Goal: Answer question/provide support

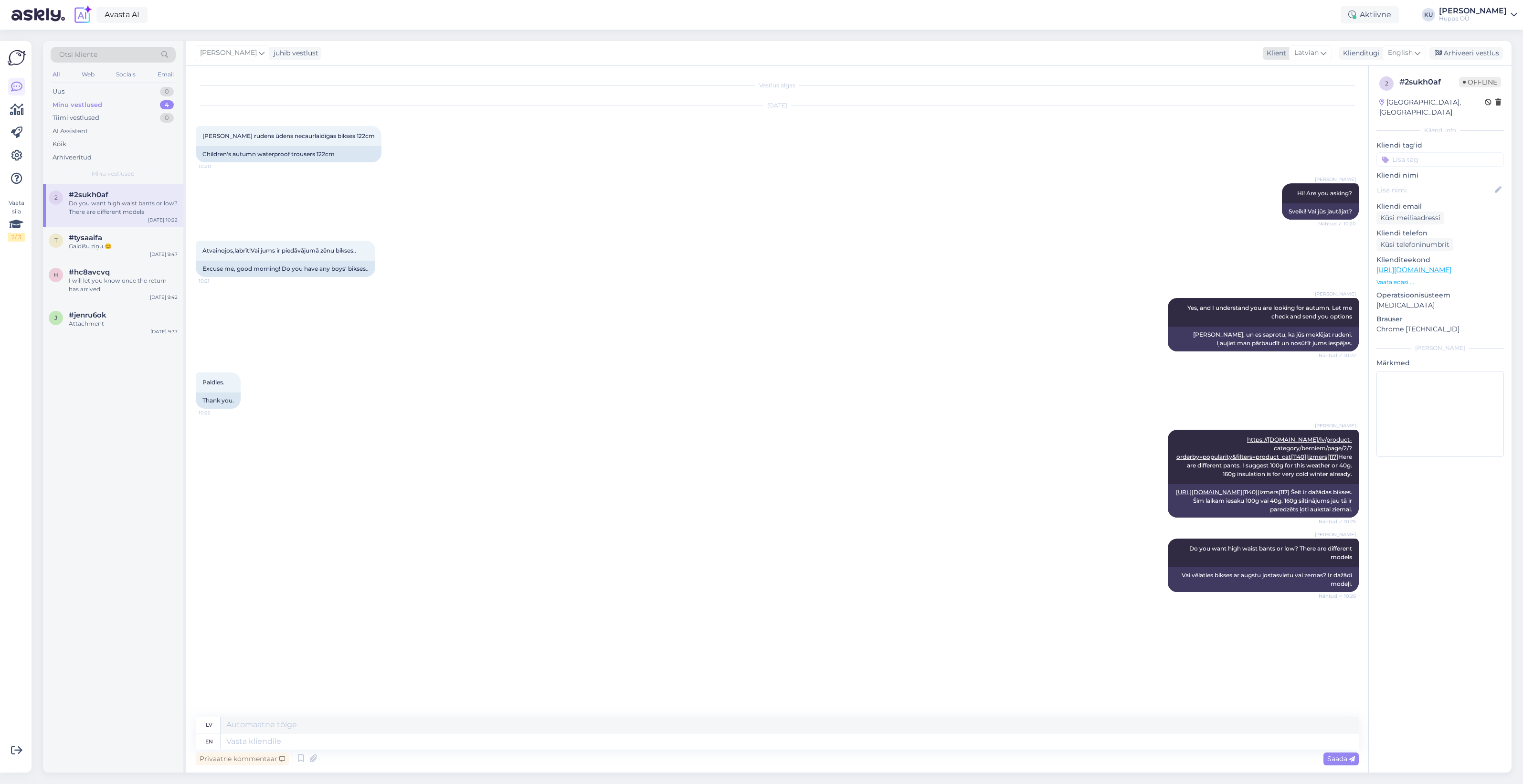
click at [1441, 51] on icon at bounding box center [1438, 53] width 7 height 7
click at [93, 197] on span "#tysaaifa" at bounding box center [85, 195] width 33 height 9
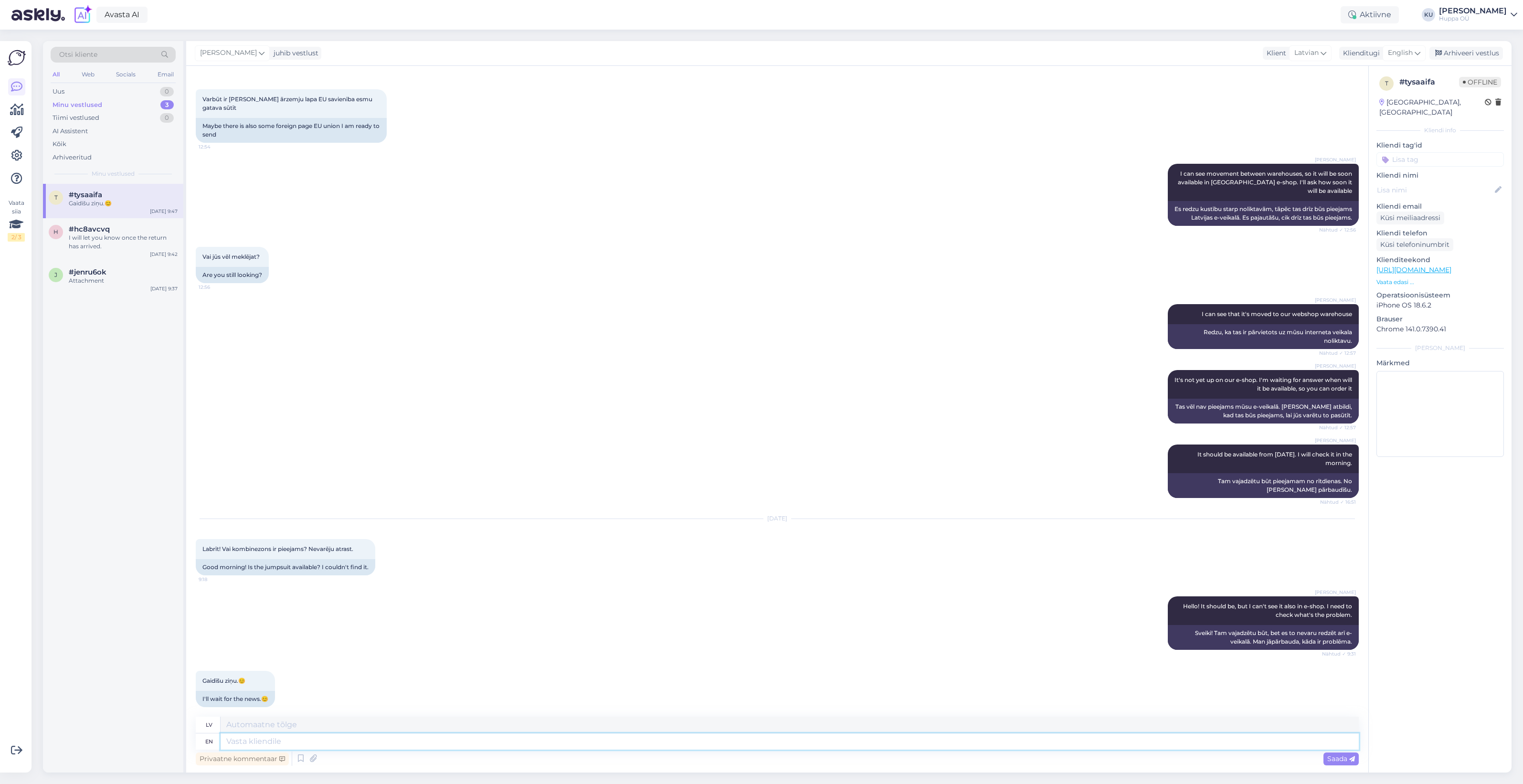
click at [413, 736] on textarea at bounding box center [789, 741] width 1138 height 16
type textarea "So s"
type textarea "Tātad"
type textarea "So seemed"
type textarea "Tā šķita"
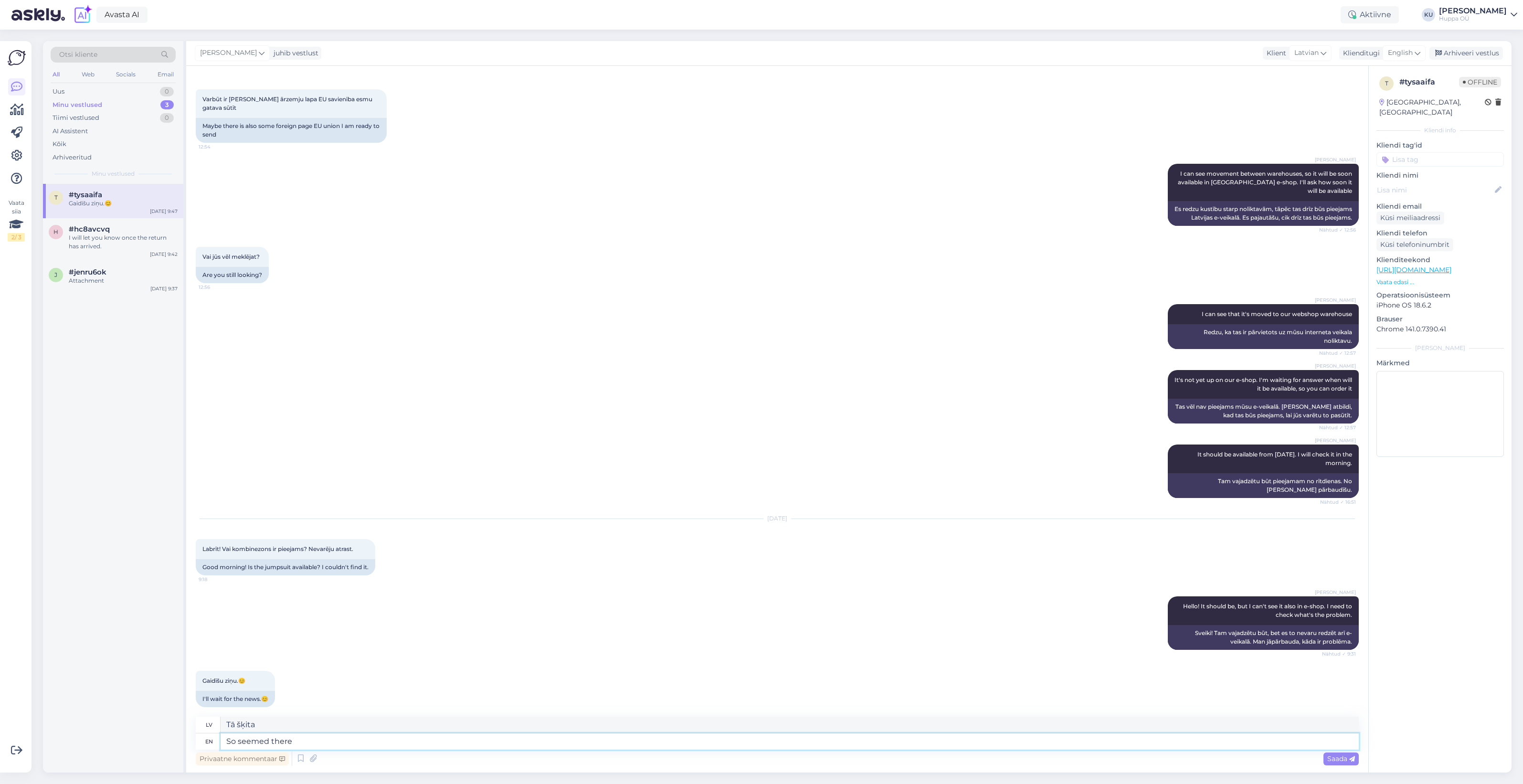
type textarea "So seemed there w"
type textarea "Tā tur šķita"
type textarea "So seemed there was s"
type textarea "Tātad šķita, ka tur ir"
type textarea "So seemed there was some inf"
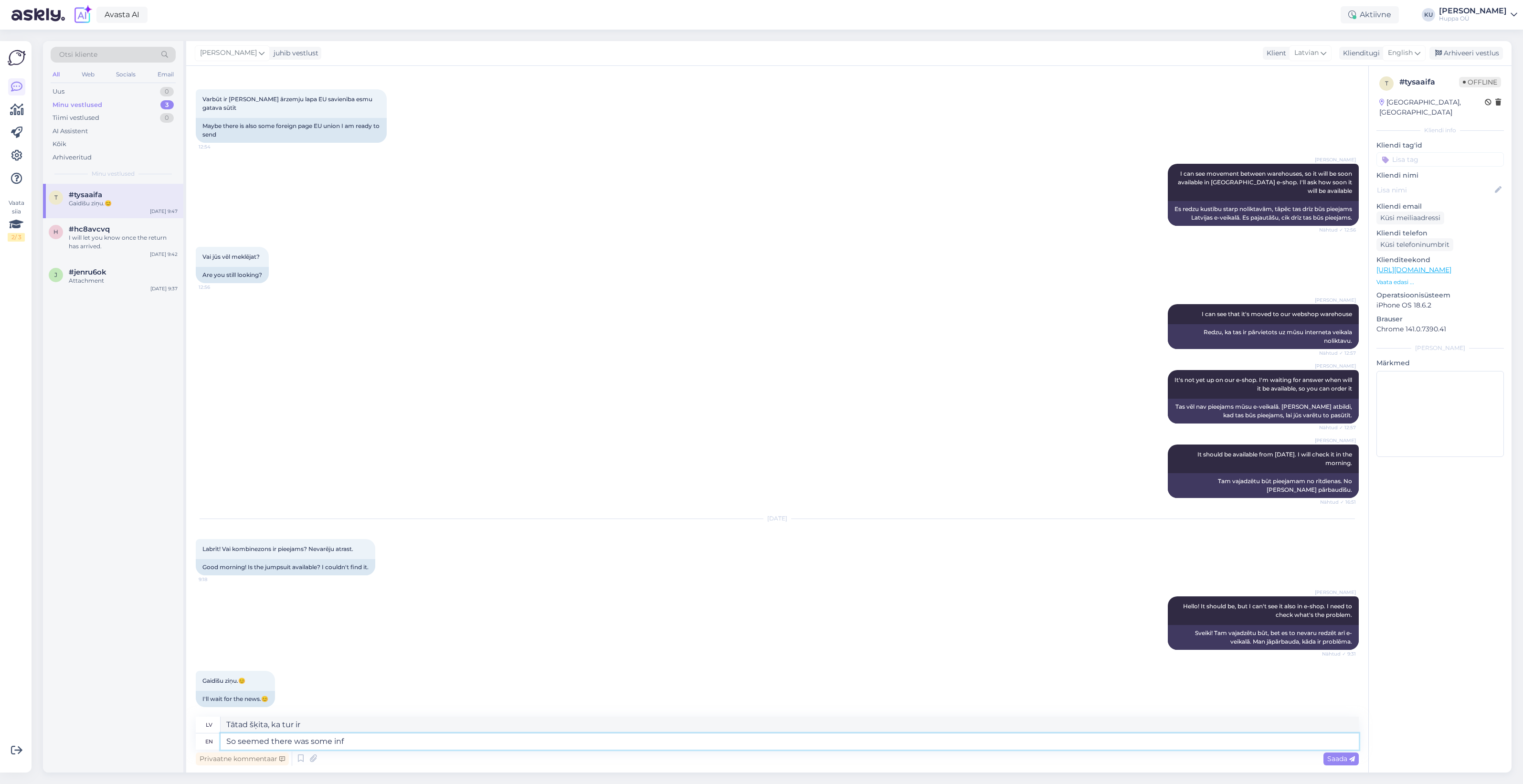
type textarea "Tātad šķita, ka tur bija [PERSON_NAME] kas"
type textarea "So seemed there was some information m"
type textarea "Tātad, šķiet, ka bija kāda informācija"
type textarea "So seemed there was some information missing, i"
type textarea "Tātad šķita, ka trūkst kādas informācijas,"
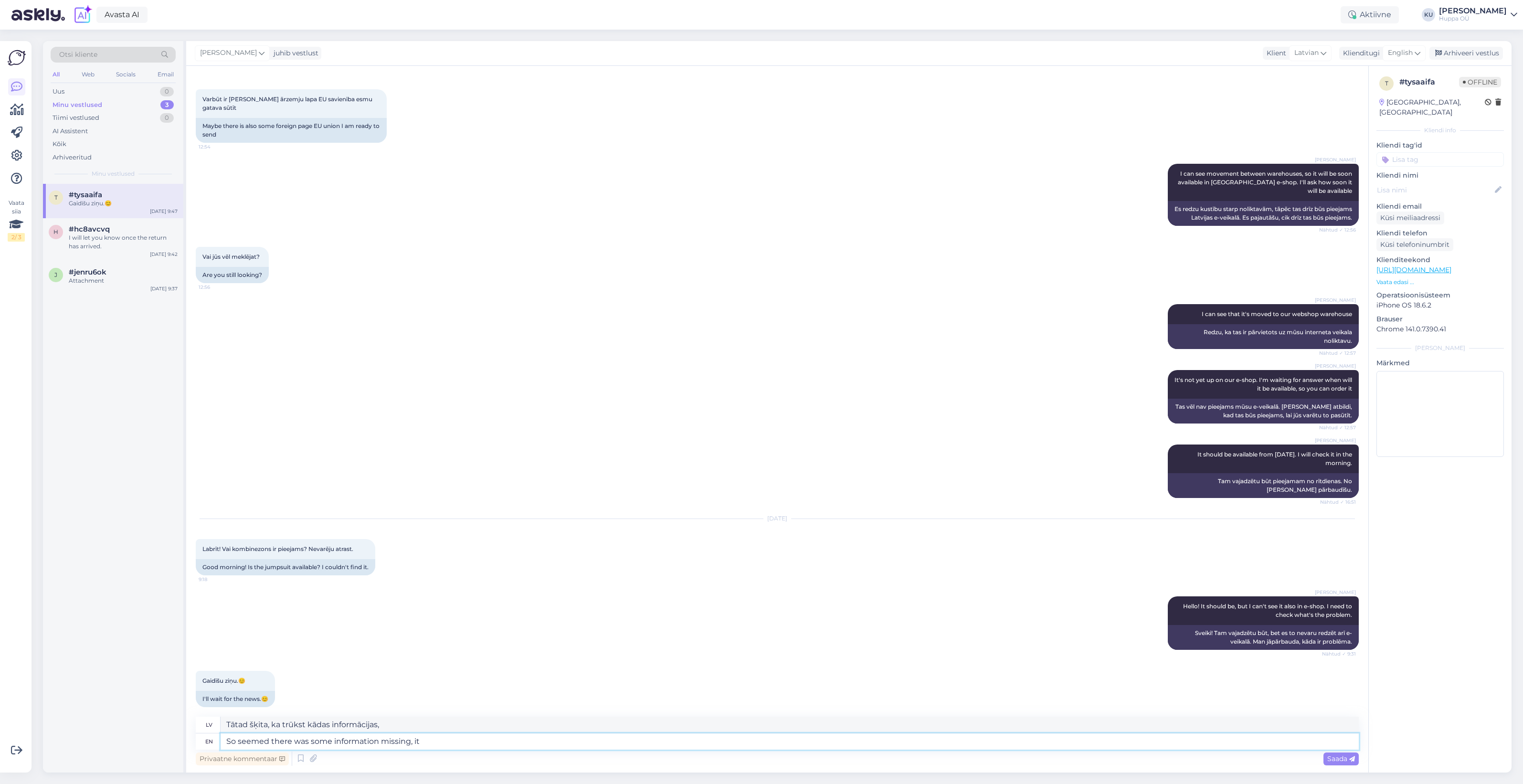
type textarea "So seemed there was some information missing, it"
type textarea "Tātad šķita, ka trūkst kādas informācijas"
type textarea "So seemed there was some information missing, it will be"
type textarea "Tātad šķita, ka trūkst kādas informācijas, tā būs"
type textarea "So seemed there was some information missing, it will be u"
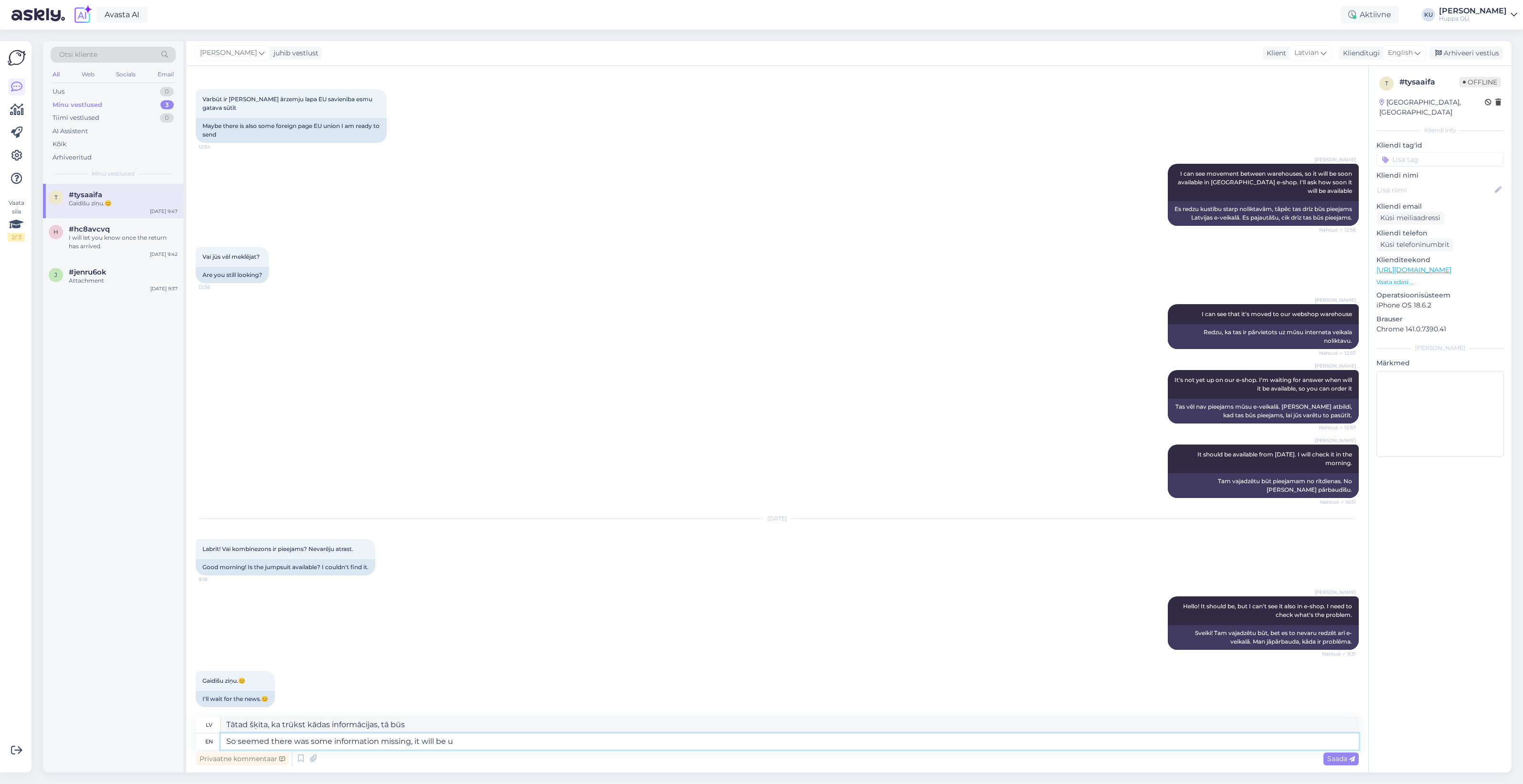
type textarea "Tātad šķiet, ka trūkst kādas informācijas, tā arī būs"
type textarea "So seemed there was some information missing, it will be uploaded to"
type textarea "Šķiet, ka trūkst kādas informācijas, tā tiks augšupielādēta."
type textarea "So seemed there was some information missing, it will be uploaded [DATE]."
type textarea "Tātad šķiet, ka trūkst kādas informācijas, tā tiks augšupielādēta rīt."
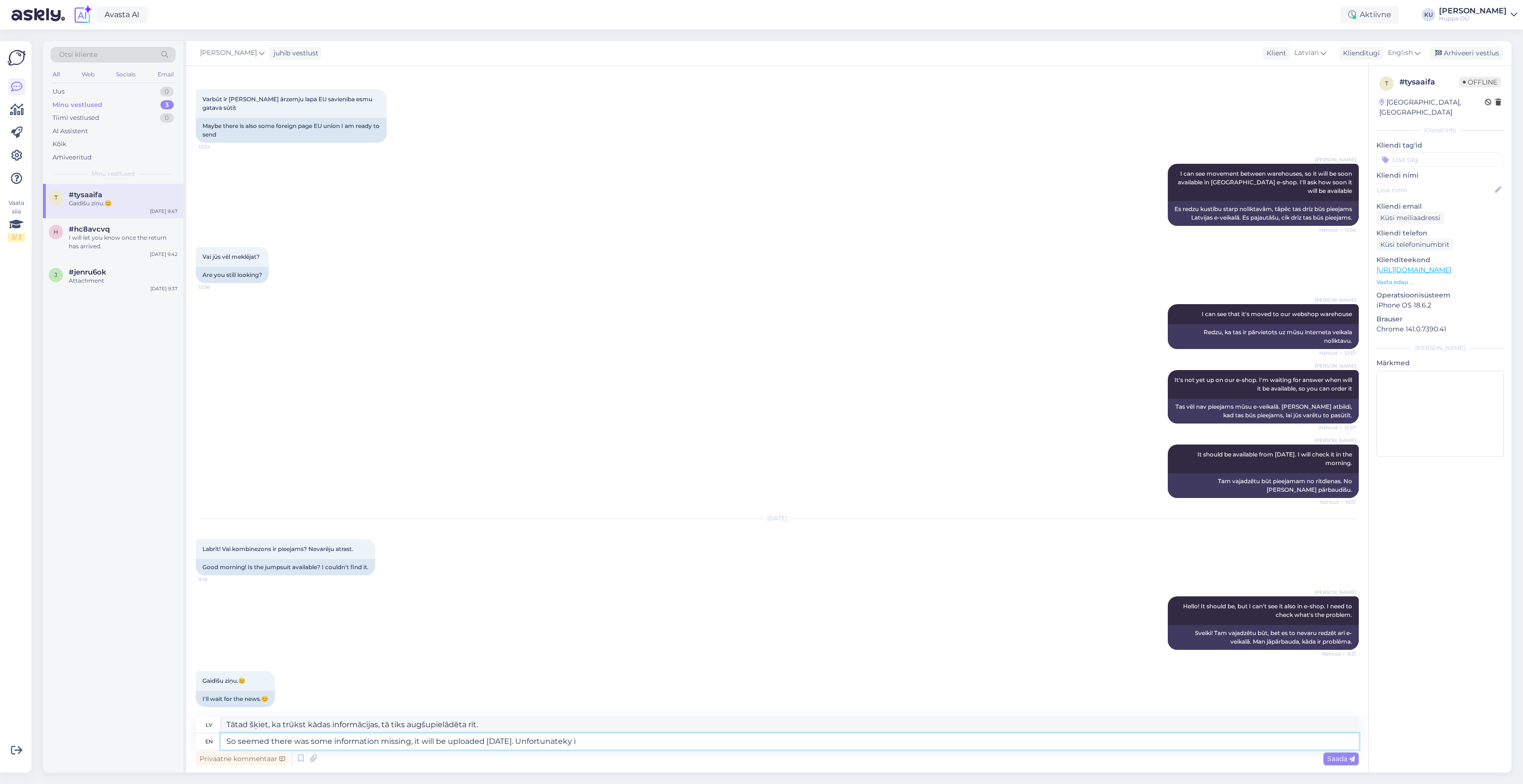
type textarea "So seemed there was some information missing, it will be uploaded [DATE]. Unfor…"
type textarea "Tātad šķiet, ka trūkst kādas informācijas, tā tiks augšupielādēta rīt. [GEOGRAP…"
type textarea "So seemed there was some information missing, it will be uploaded [DATE]. Unfor…"
type textarea "Tātad šķiet, ka trūkst kādas informācijas, tā tiks augšupielādēta rīt. Diemžēl …"
type textarea "So seemed there was some information missing, it will be uploaded [DATE]. Unfor…"
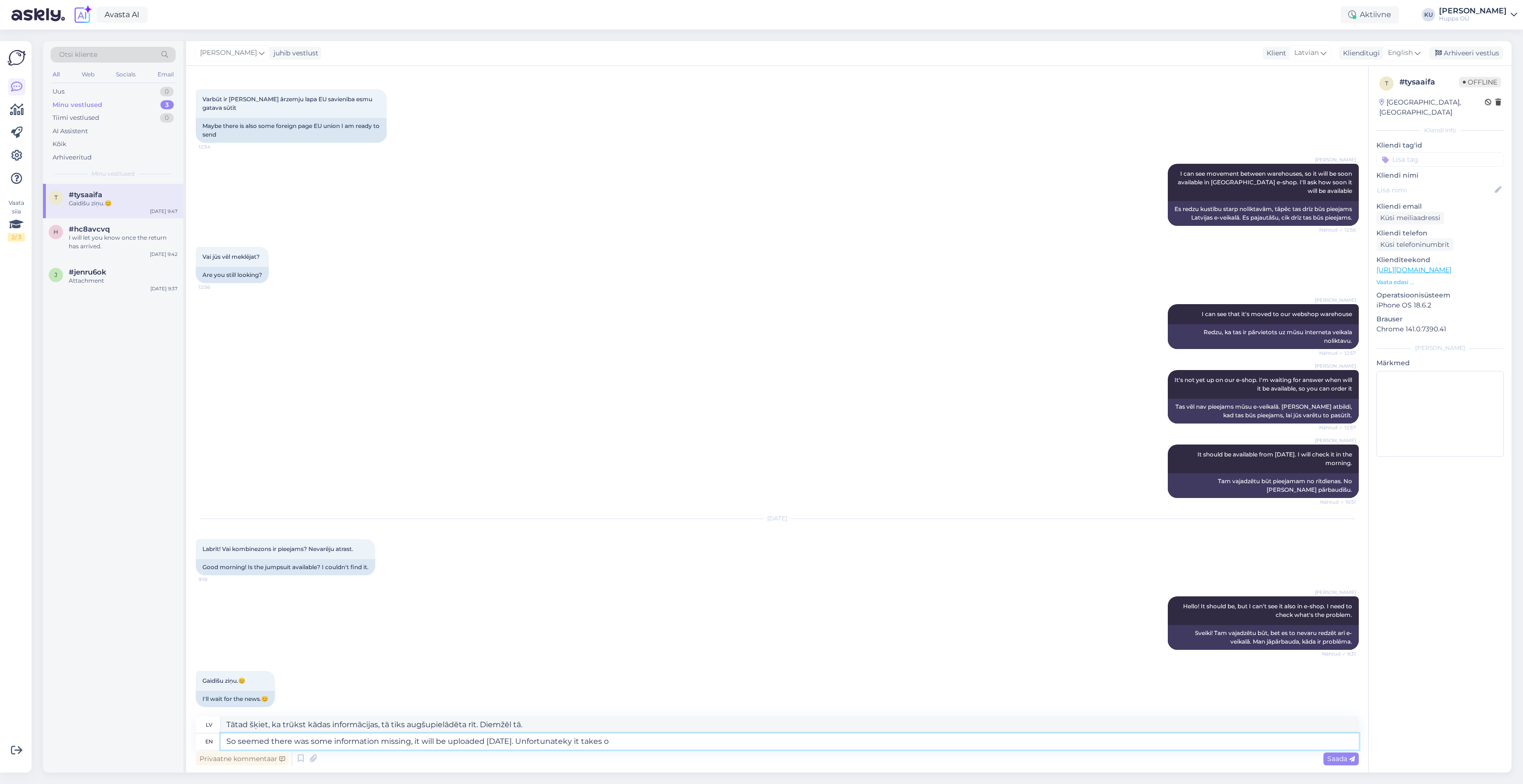
type textarea "Tātad šķiet, ka trūkst kādas informācijas, tā tiks augšupielādēta rīt. Diemžēl …"
type textarea "So seemed there was some information missing, it will be uploaded [DATE]. Unfor…"
type textarea "Tātad šķiet, ka trūkst kādas informācijas, tā tiks augšupielādēta rīt. Diemžēl …"
type textarea "So seemed there was some information missing, it will be uploaded [DATE]. Unfor…"
type textarea "Tātad šķiet, ka trūkst kādas informācijas, tā tiks augšupielādēta rīt. Diemžēl …"
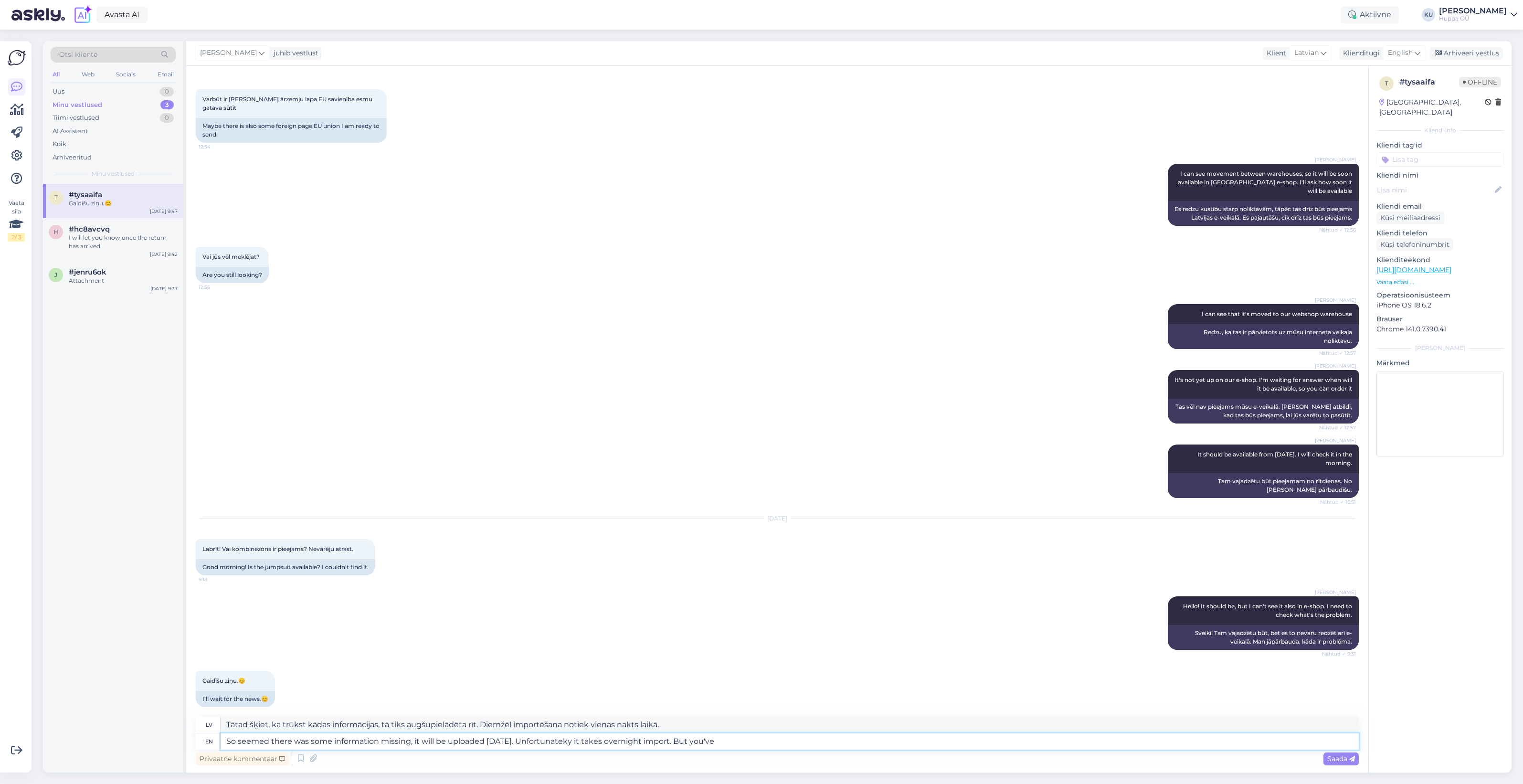
type textarea "So seemed there was some information missing, it will be uploaded [DATE]. Unfor…"
type textarea "Tātad šķiet, ka trūkst kādas informācijas, tā tiks augšupielādēta rīt. Diemžēl …"
type textarea "So seemed there was some information missing, it will be uploaded [DATE]. Unfor…"
type textarea "Tātad šķiet, ka trūkst kādas informācijas, tā tiks augšupielādēta rīt. Diemžēl …"
type textarea "So seemed there was some information missing, it will be uploaded [DATE]. Unfor…"
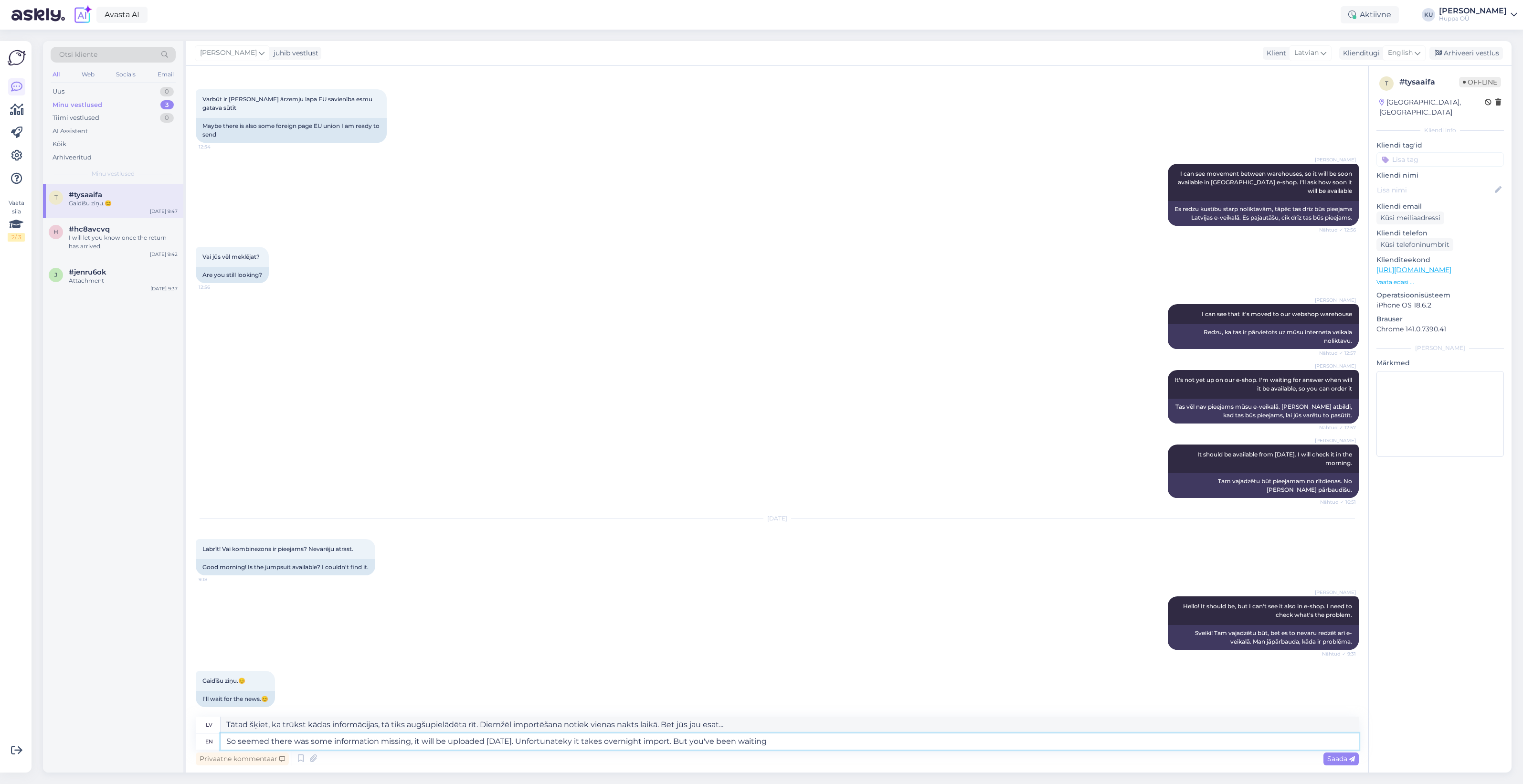
type textarea "Tātad šķiet, ka trūkst kādas informācijas, tā tiks augšupielādēta rīt. Diemžēl …"
type textarea "So seemed there was some information missing, it will be uploaded [DATE]. Unfor…"
type textarea "Tātad šķiet, ka trūkst kādas informācijas, tā tiks augšupielādēta rīt. Diemžēl …"
type textarea "So seemed there was some information missing, it will be uploaded [DATE]. Unfor…"
type textarea "Tātad šķiet, ka trūkst kādas informācijas, tā tiks augšupielādēta rīt. Diemžēl …"
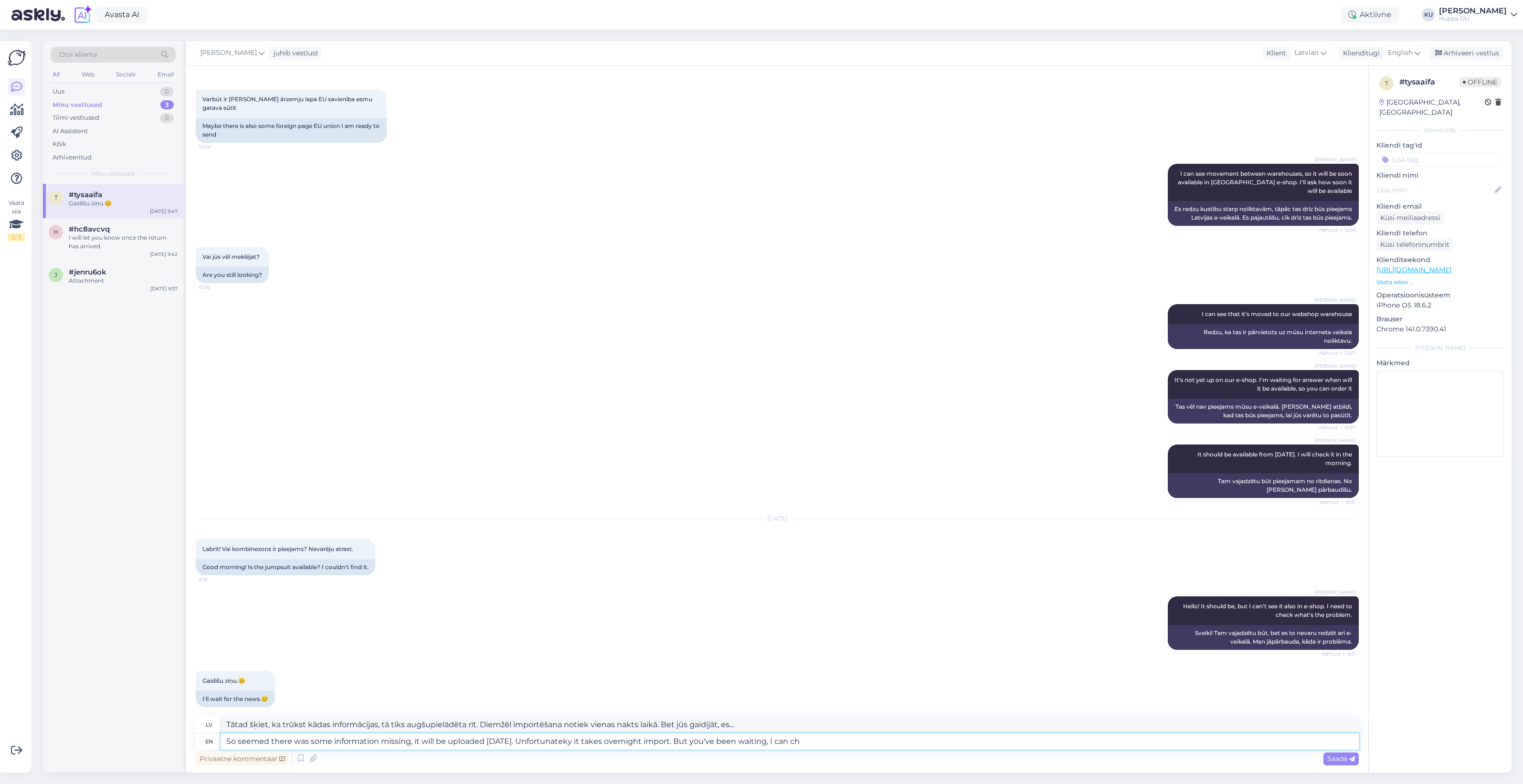
type textarea "So seemed there was some information missing, it will be uploaded [DATE]. Unfor…"
type textarea "Tātad šķiet, ka trūkst kādas informācijas, tā tiks augšupielādēta rīt. Diemžēl …"
type textarea "So seemed there was some information missing, it will be uploaded [DATE]. Unfor…"
type textarea "Tātad šķiet, ka trūkst kādas informācijas, tā tiks augšupielādēta rīt. Diemžēl …"
type textarea "So seemed there was some information missing, it will be uploaded [DATE]. Unfor…"
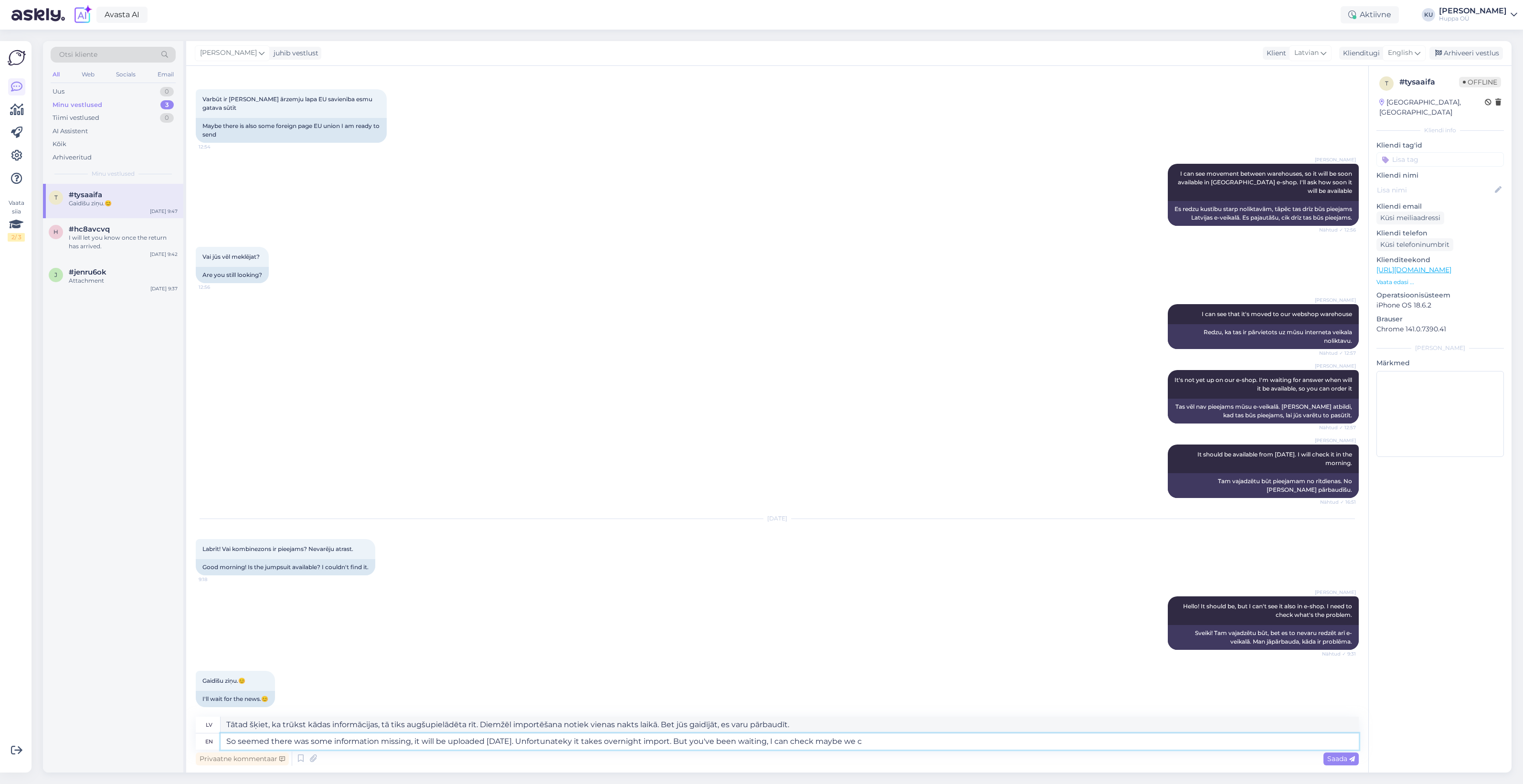
type textarea "Tātad šķiet, ka trūkst kādas informācijas, tā tiks augšupielādēta rīt. Diemžēl …"
type textarea "So seemed there was some information missing, it will be uploaded [DATE]. Unfor…"
type textarea "Šķiet, ka trūkst kādas informācijas, tā tiks augšupielādēta rīt. Diemžēl import…"
type textarea "So seemed there was some information missing, it will be uploaded [DATE]. Unfor…"
type textarea "Tātad šķiet, ka trūkst kādas informācijas, tā tiks augšupielādēta rīt. Diemžēl …"
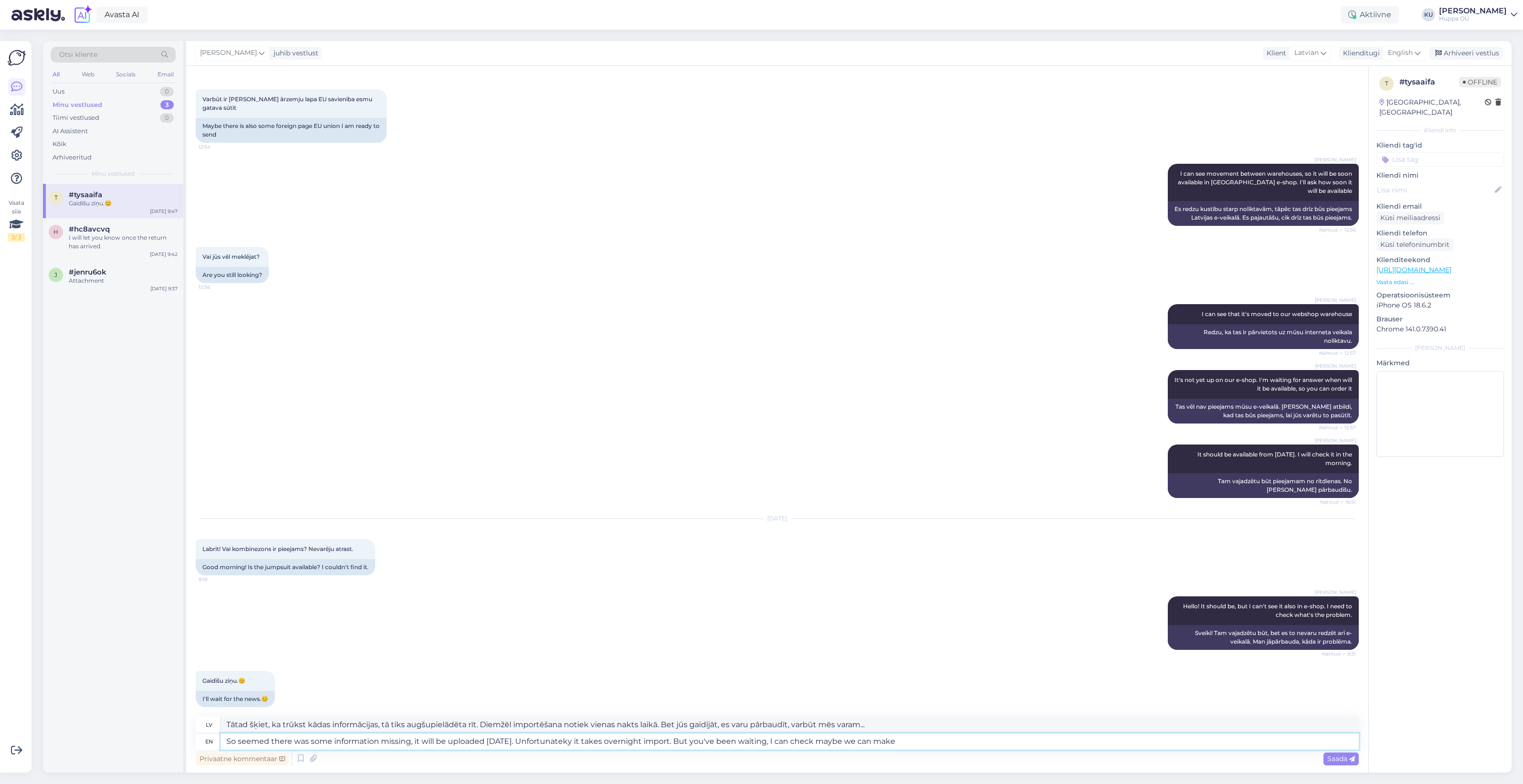
type textarea "So seemed there was some information missing, it will be uploaded [DATE]. Unfor…"
type textarea "Tātad, šķiet, ka trūkst kādas informācijas, tā tiks augšupielādēta rīt. Diemžēl…"
type textarea "So seemed there was some information missing, it will be uploaded [DATE]. Unfor…"
type textarea "Šķiet, ka trūkst kādas informācijas, tā tiks augšupielādēta rīt. Diemžēl import…"
type textarea "So seemed there was some information missing, it will be uploaded [DATE]. Unfor…"
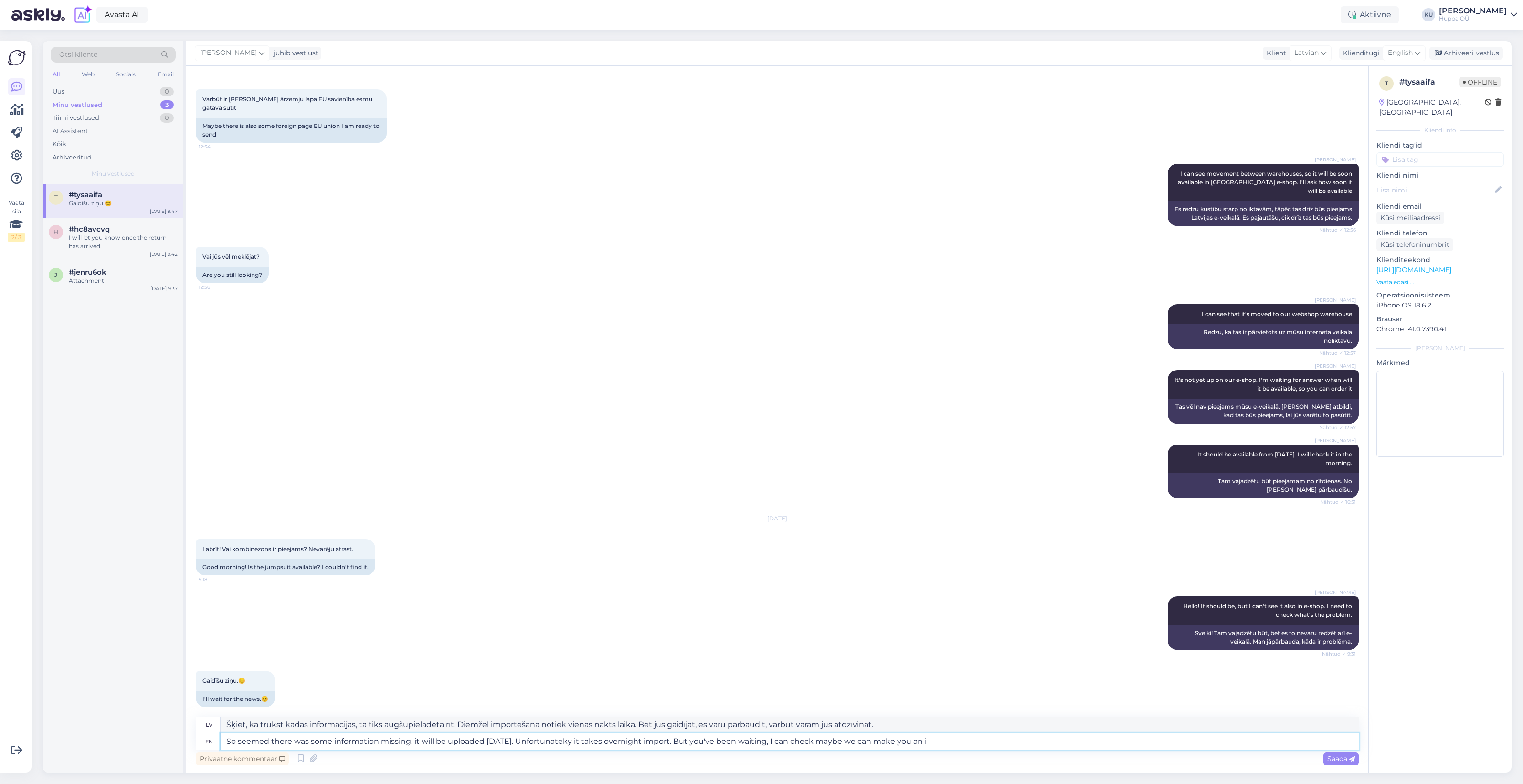
type textarea "Šķiet, ka trūkst kādas informācijas, tā tiks augšupielādēta rīt. Diemžēl import…"
type textarea "So seemed there was some information missing, it will be uploaded [DATE]. Unfor…"
type textarea "Šķiet, ka trūkst kādas informācijas, tā tiks augšupielādēta rīt. Diemžēl import…"
type textarea "So seemed there was some information missing, it will be uploaded [DATE]. Unfor…"
type textarea "Tātad šķiet, ka trūkst kādas informācijas, tā tiks augšupielādēta rīt. Diemžēl …"
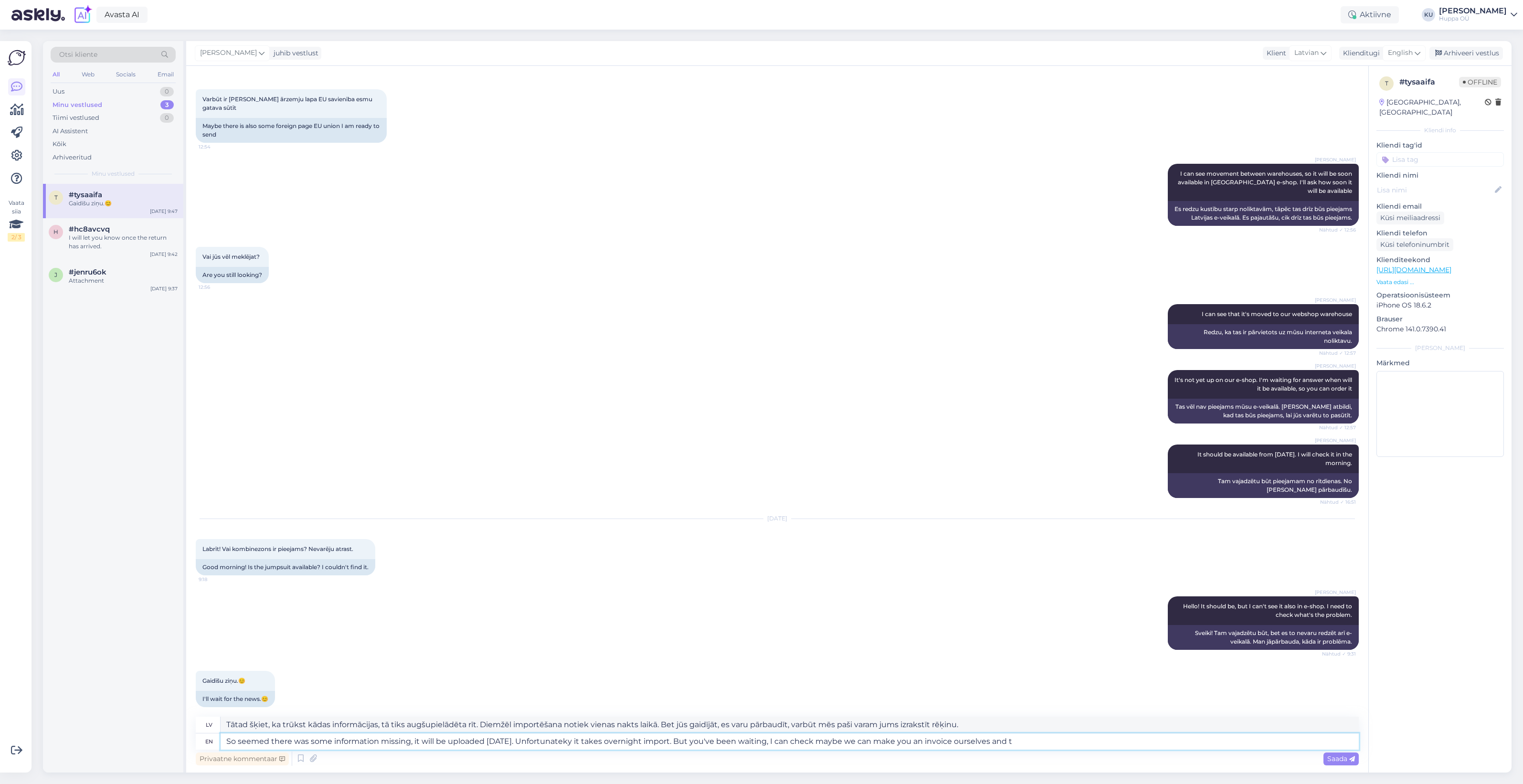
type textarea "So seemed there was some information missing, it will be uploaded [DATE]. Unfor…"
type textarea "Tātad, šķiet, ka trūkst kādas informācijas, tā tiks augšupielādēta rīt. Diemžēl…"
type textarea "So seemed there was some information missing, it will be uploaded [DATE]. Unfor…"
type textarea "Tātad, šķiet, ka trūkst kādas informācijas, tā tiks augšupielādēta rīt. Diemžēl…"
type textarea "So seemed there was some information missing, it will be uploaded [DATE]. Unfor…"
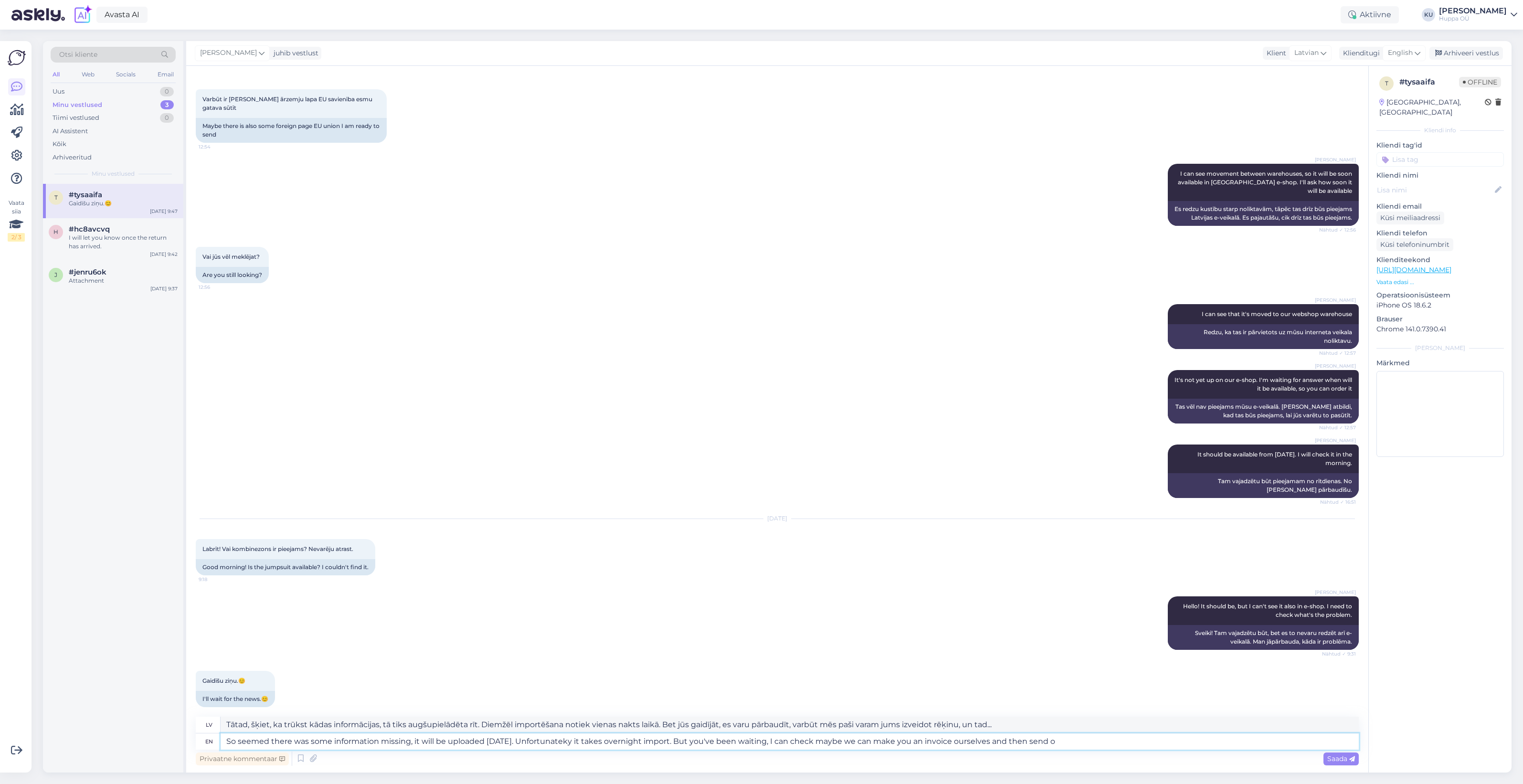
type textarea "Šķiet, ka trūkst kādas informācijas, tā tiks augšupielādēta rīt. Diemžēl import…"
type textarea "So seemed there was some information missing, it will be uploaded [DATE]. Unfor…"
type textarea "Tātad, šķiet, ka trūkst kādas informācijas, tā tiks augšupielādēta rīt. Diemžēl…"
type textarea "So seemed there was some information missing, it will be uploaded [DATE]. Unfor…"
type textarea "Tātad, šķiet, ka trūkst kādas informācijas, tā tiks augšupielādēta rīt. Diemžēl…"
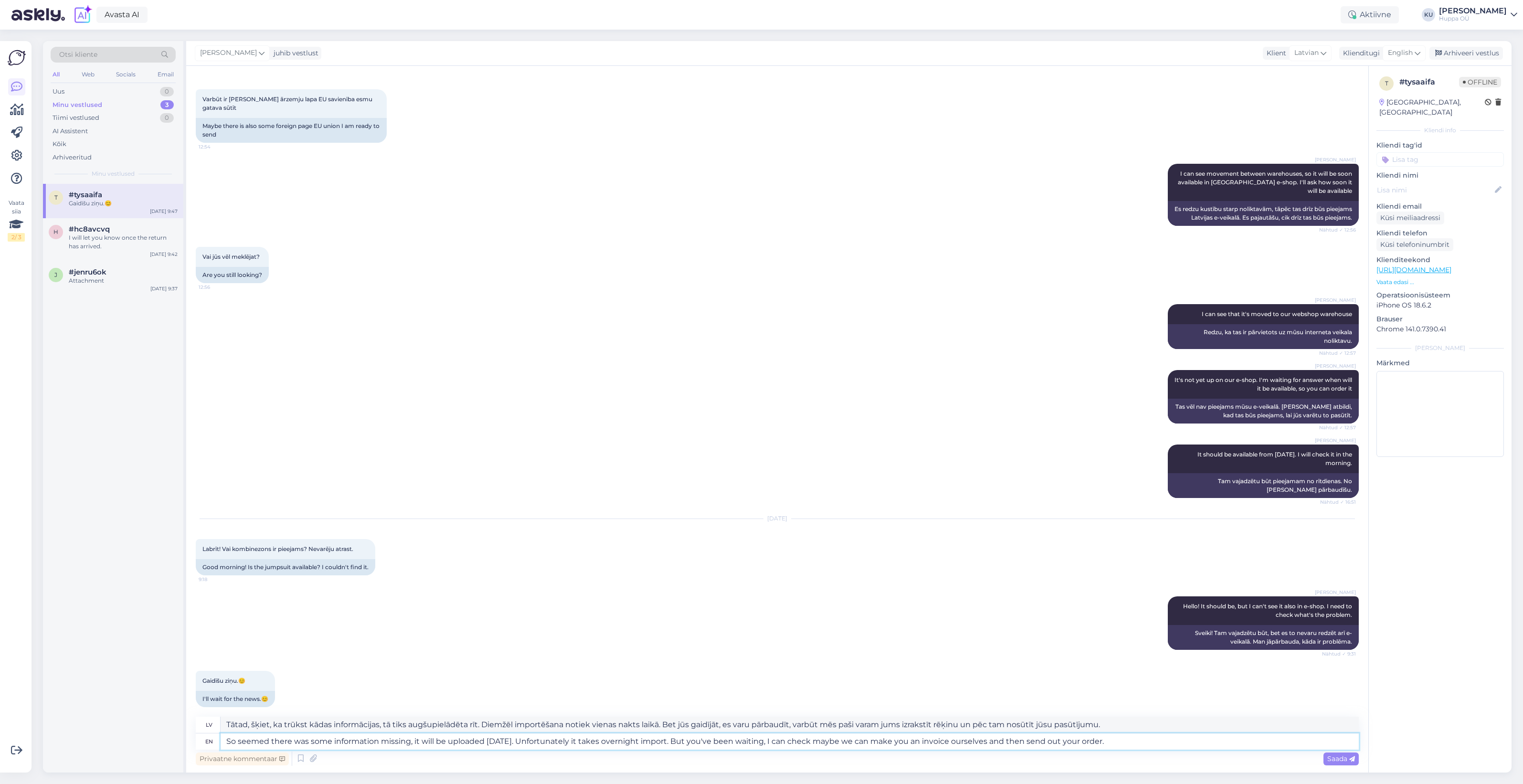
click at [1136, 740] on textarea "So seemed there was some information missing, it will be uploaded [DATE]. Unfor…" at bounding box center [789, 741] width 1138 height 16
click at [1131, 746] on textarea "So seemed there was some information missing, it will be uploaded [DATE]. Unfor…" at bounding box center [789, 741] width 1138 height 16
type textarea "So seemed there was some information missing, it will be uploaded [DATE]. Unfor…"
type textarea "Tātad, šķiet, ka trūkst kādas informācijas, tā tiks augšupielādēta rīt. Diemžēl…"
type textarea "So seemed there was some information missing, it will be uploaded [DATE]. Unfor…"
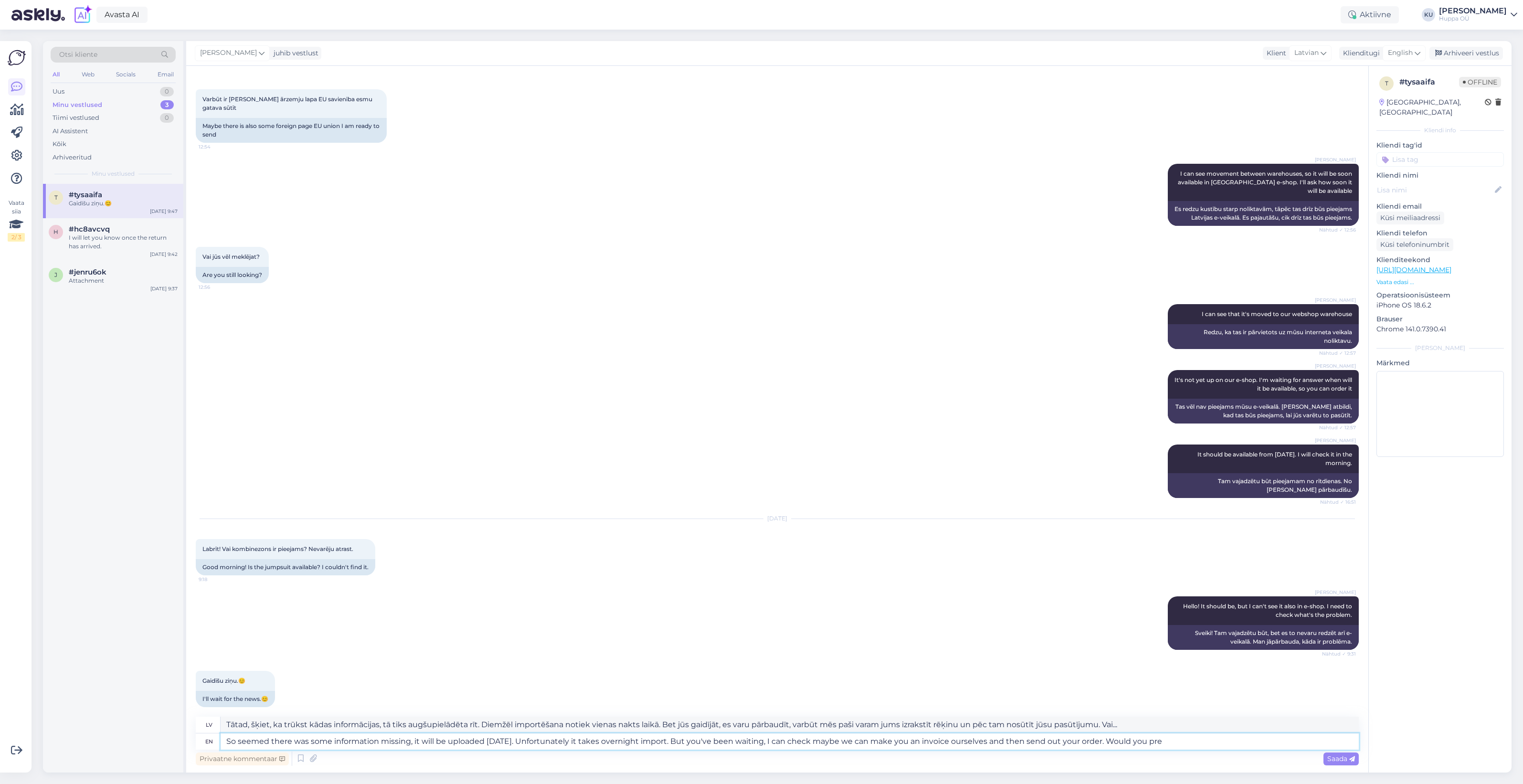
type textarea "Tātad, šķiet, ka trūkst kādas informācijas, tā tiks augšupielādēta rīt. Diemžēl…"
type textarea "So seemed there was some information missing, it will be uploaded [DATE]. Unfor…"
type textarea "Tātad, šķiet, ka trūkst kādas informācijas, tā tiks augšupielādēta rīt. Diemžēl…"
type textarea "So seemed there was some information missing, it will be uploaded [DATE]. Unfor…"
type textarea "Tātad, šķiet, ka trūkst kādas informācijas, tā tiks augšupielādēta rīt. Diemžēl…"
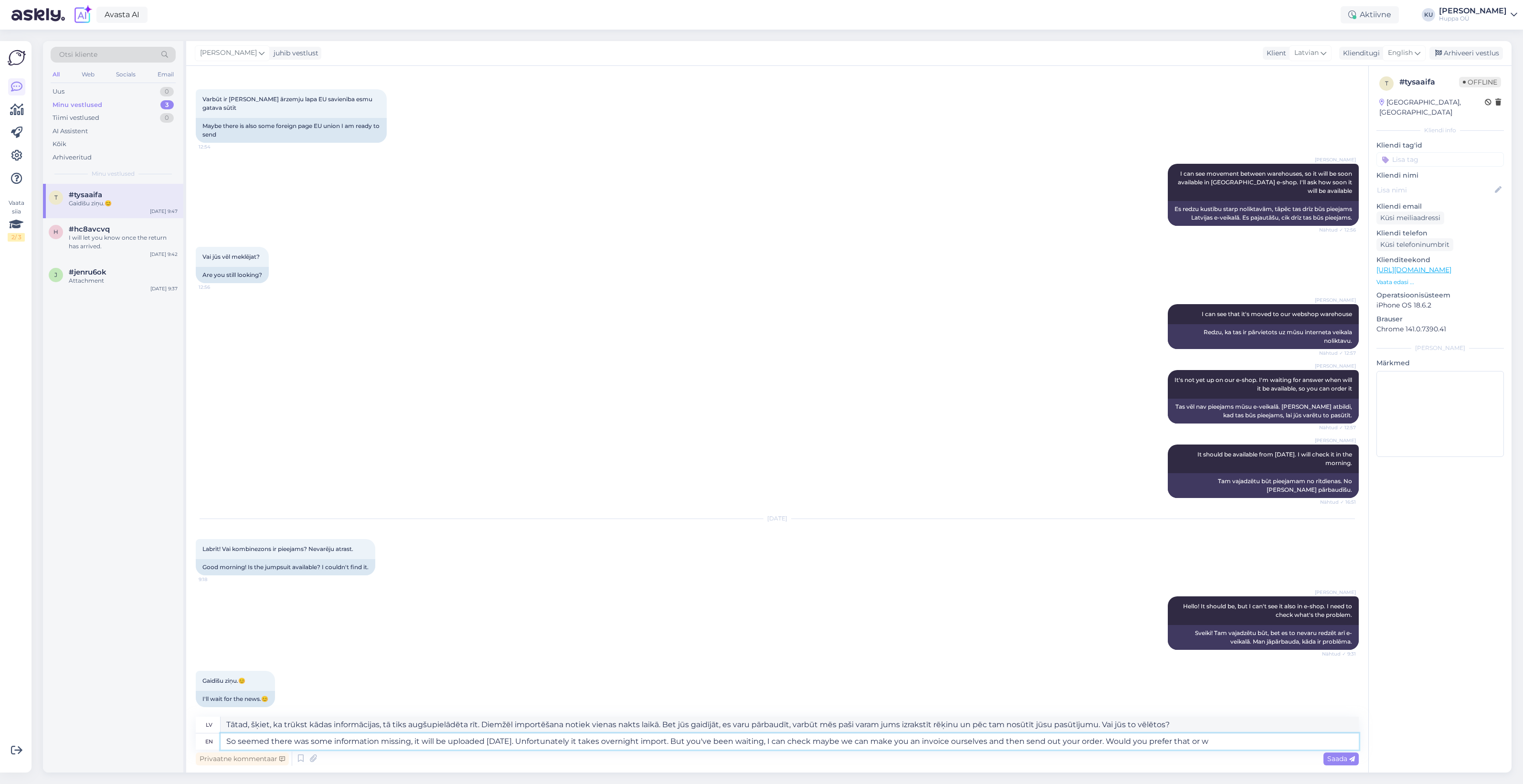
type textarea "So seemed there was some information missing, it will be uploaded [DATE]. Unfor…"
type textarea "Tātad, šķiet, ka trūkst kādas informācijas, tā tiks augšupielādēta rīt. Diemžēl…"
type textarea "So seemed there was some information missing, it will be uploaded [DATE]. Unfor…"
type textarea "Tātad, šķiet, ka trūkst kādas informācijas, tā tiks augšupielādēta rīt. Diemžēl…"
type textarea "So seemed there was some information missing, it will be uploaded [DATE]. Unfor…"
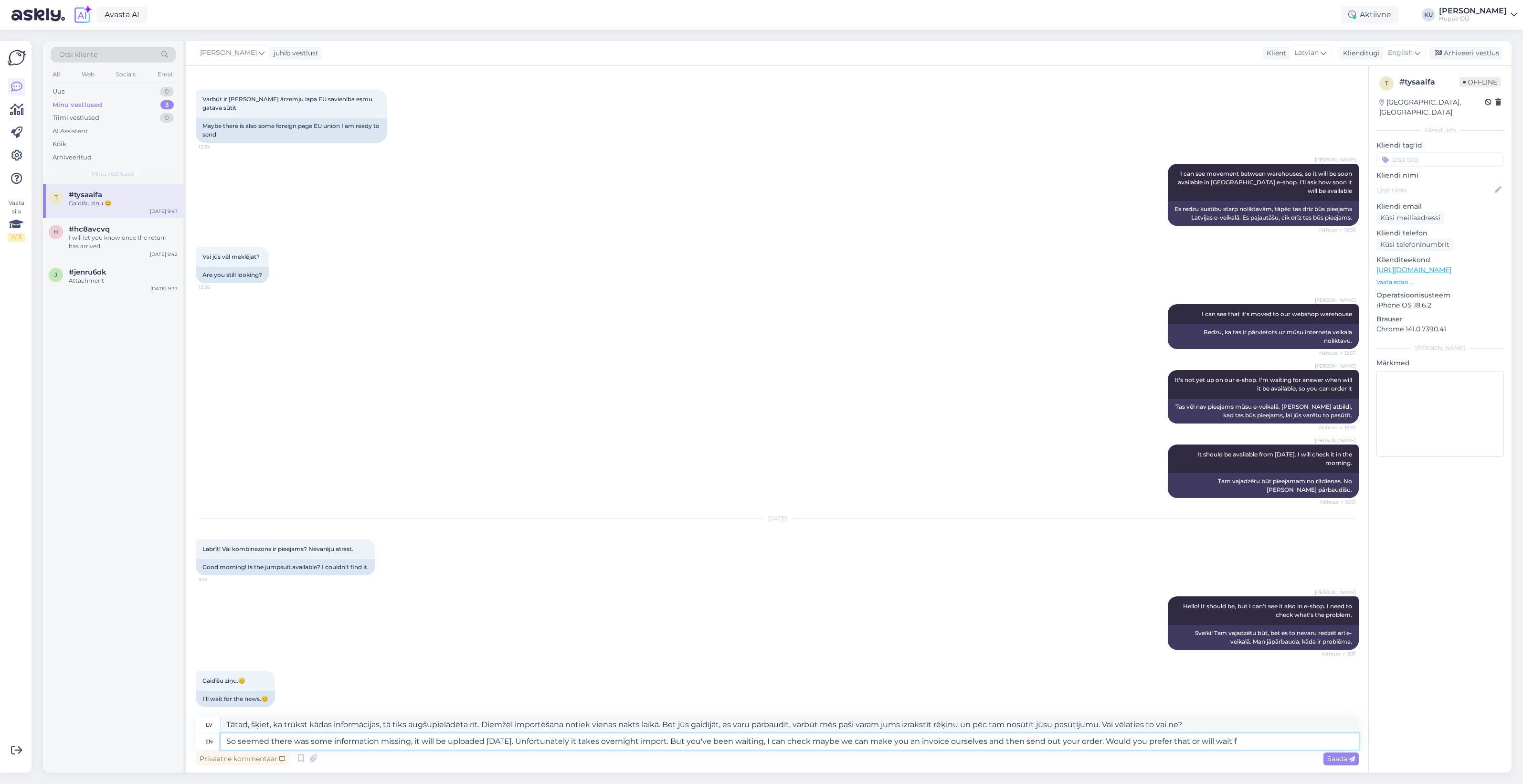
type textarea "Tātad, šķiet, ka trūkst kādas informācijas, tā tiks augšupielādēta rīt. Diemžēl…"
type textarea "So seemed there was some information missing, it will be uploaded [DATE]. Unfor…"
type textarea "Tātad, šķiet, ka trūkst kādas informācijas, tā tiks augšupielādēta rīt. Diemžēl…"
type textarea "So seemed there was some information missing, it will be uploaded [DATE]. Unfor…"
type textarea "Tātad, šķiet, ka trūkst kādas informācijas, tā tiks augšupielādēta rīt. Diemžēl…"
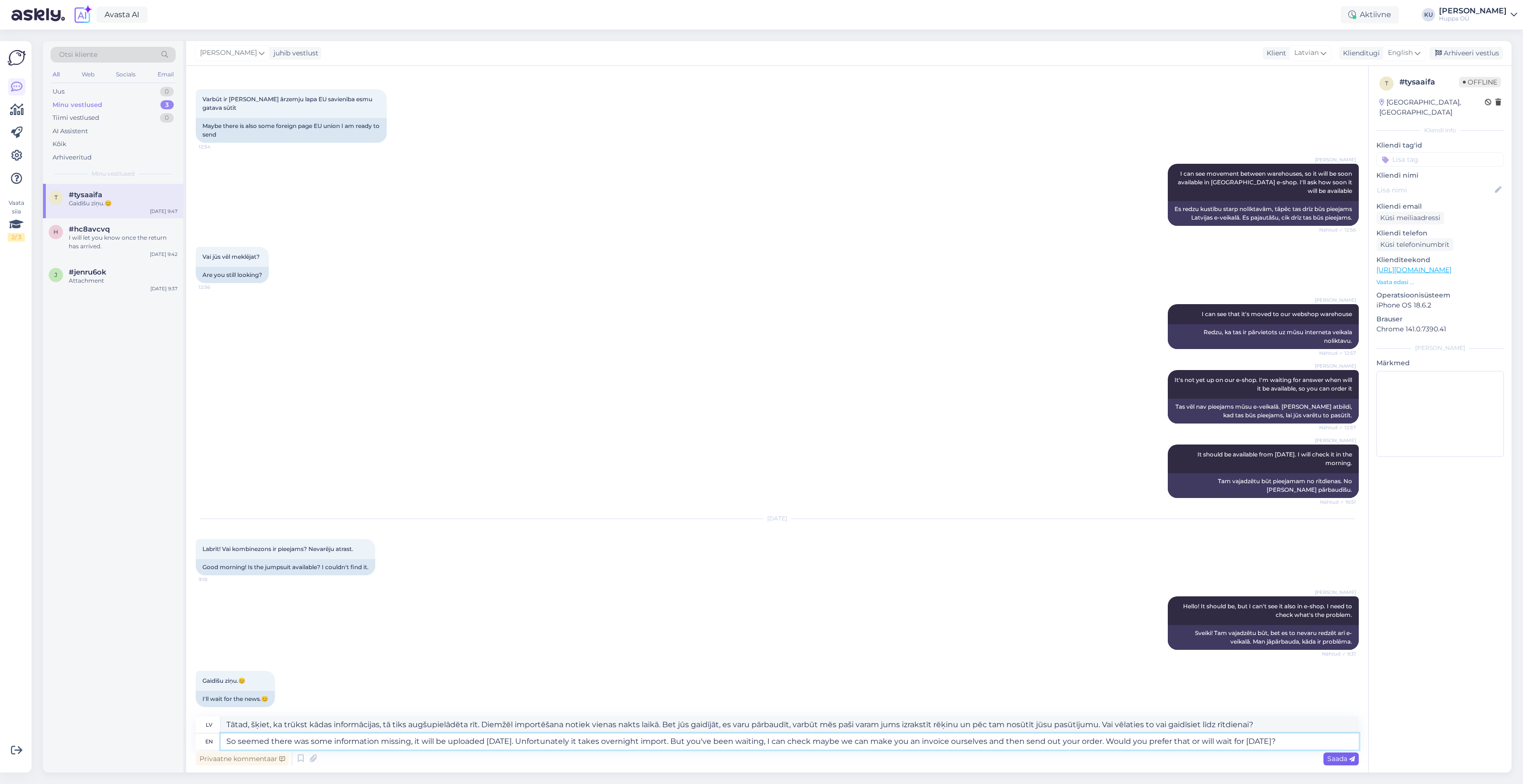
type textarea "So seemed there was some information missing, it will be uploaded [DATE]. Unfor…"
click at [1330, 757] on span "Saada" at bounding box center [1341, 759] width 27 height 9
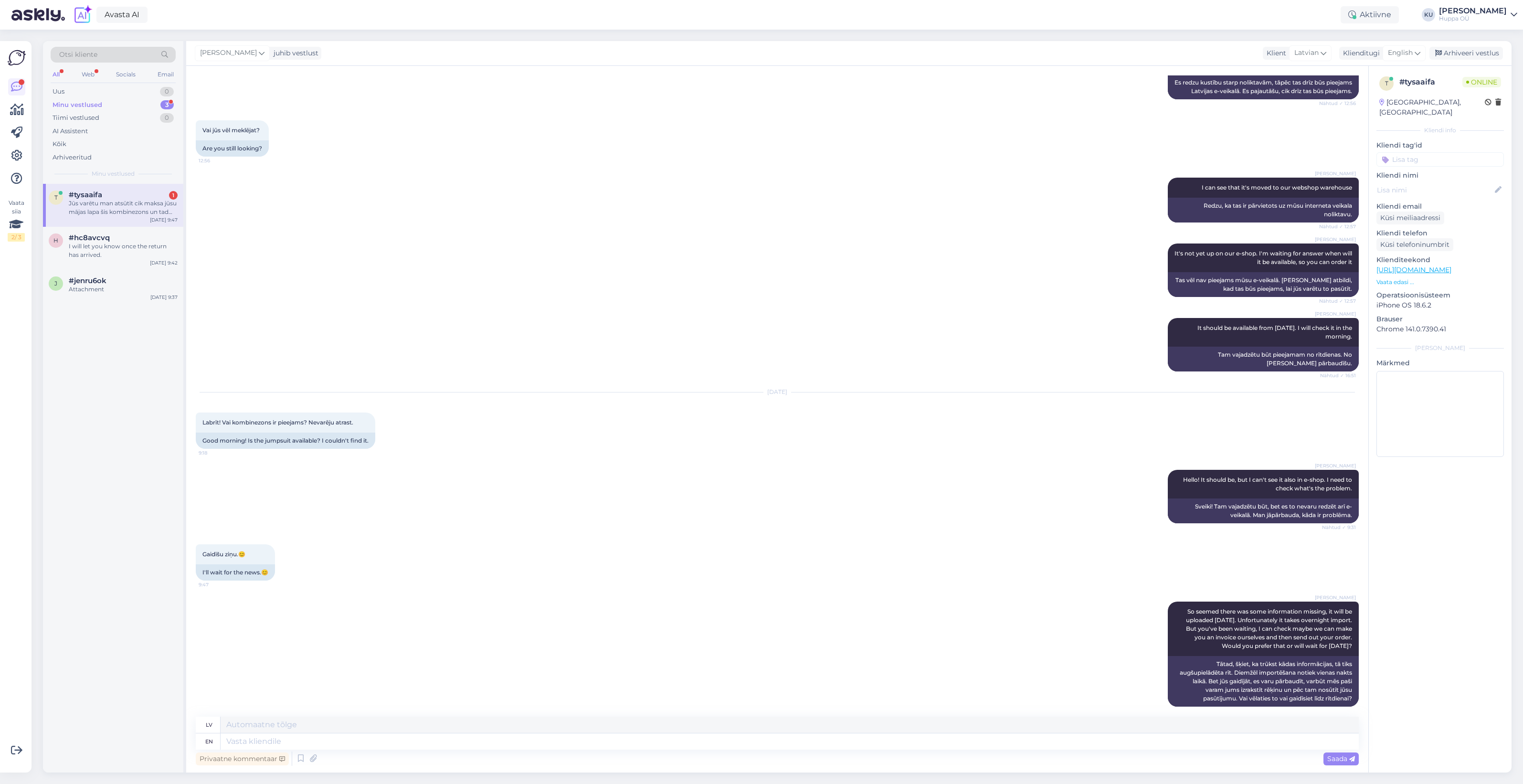
scroll to position [652, 0]
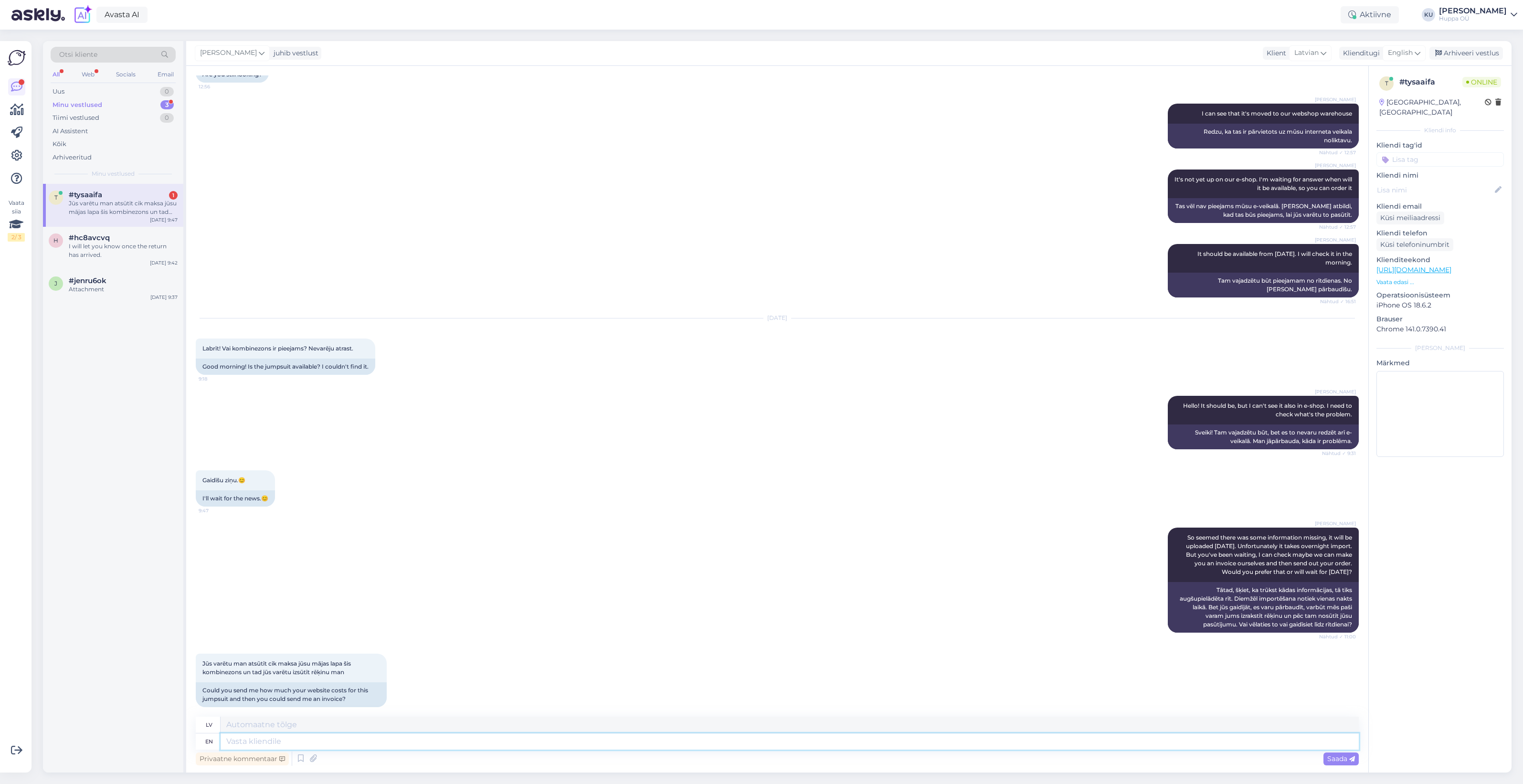
click at [275, 746] on textarea at bounding box center [789, 741] width 1138 height 16
type textarea "Yes o"
type textarea "[PERSON_NAME]"
type textarea "Yes of course, o"
type textarea "[PERSON_NAME], protams,"
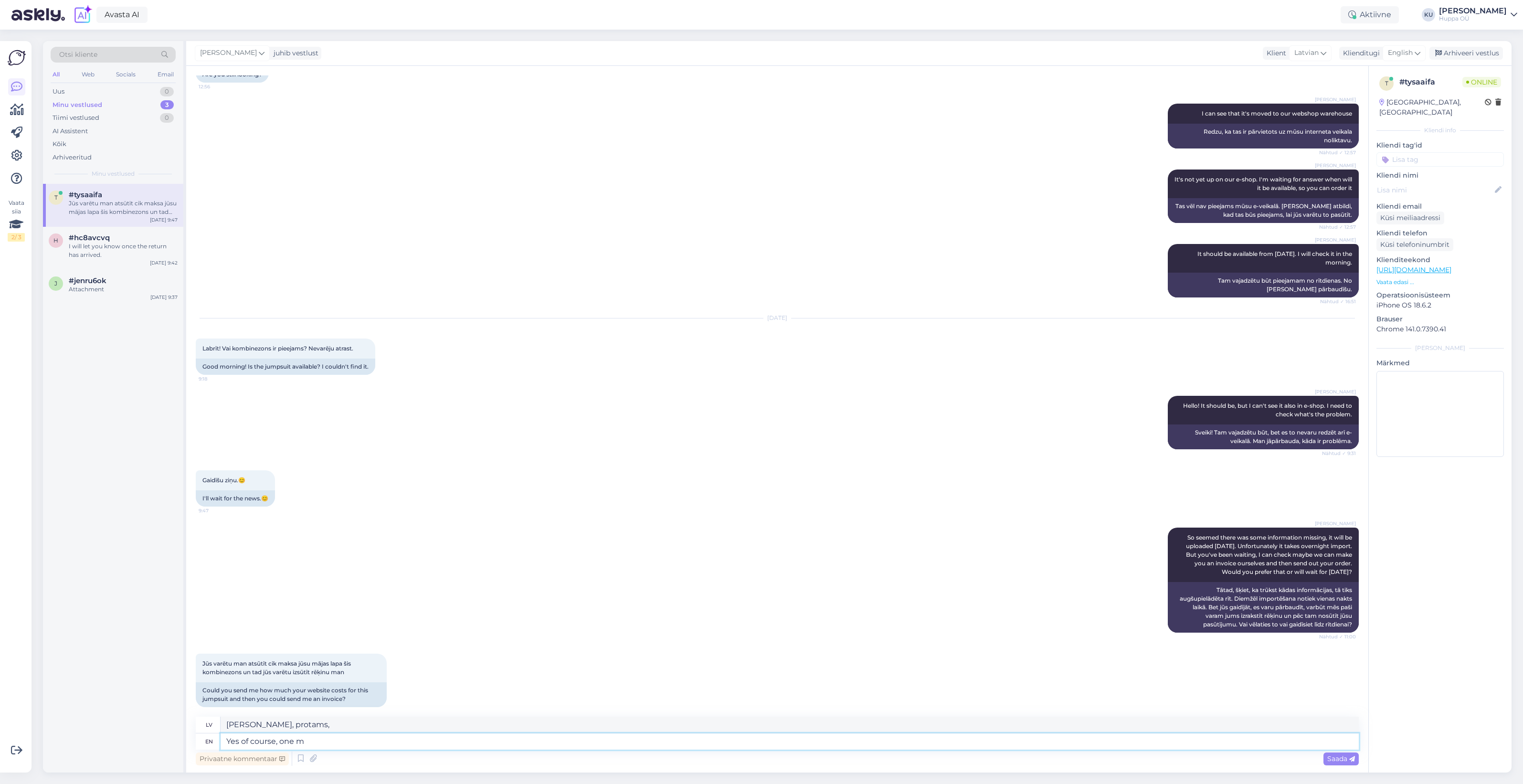
type textarea "Yes of course, one mo"
type textarea "[PERSON_NAME], protams, [PERSON_NAME]"
type textarea "Yes of course, one moment"
type textarea "[PERSON_NAME], protams, uz brīdi"
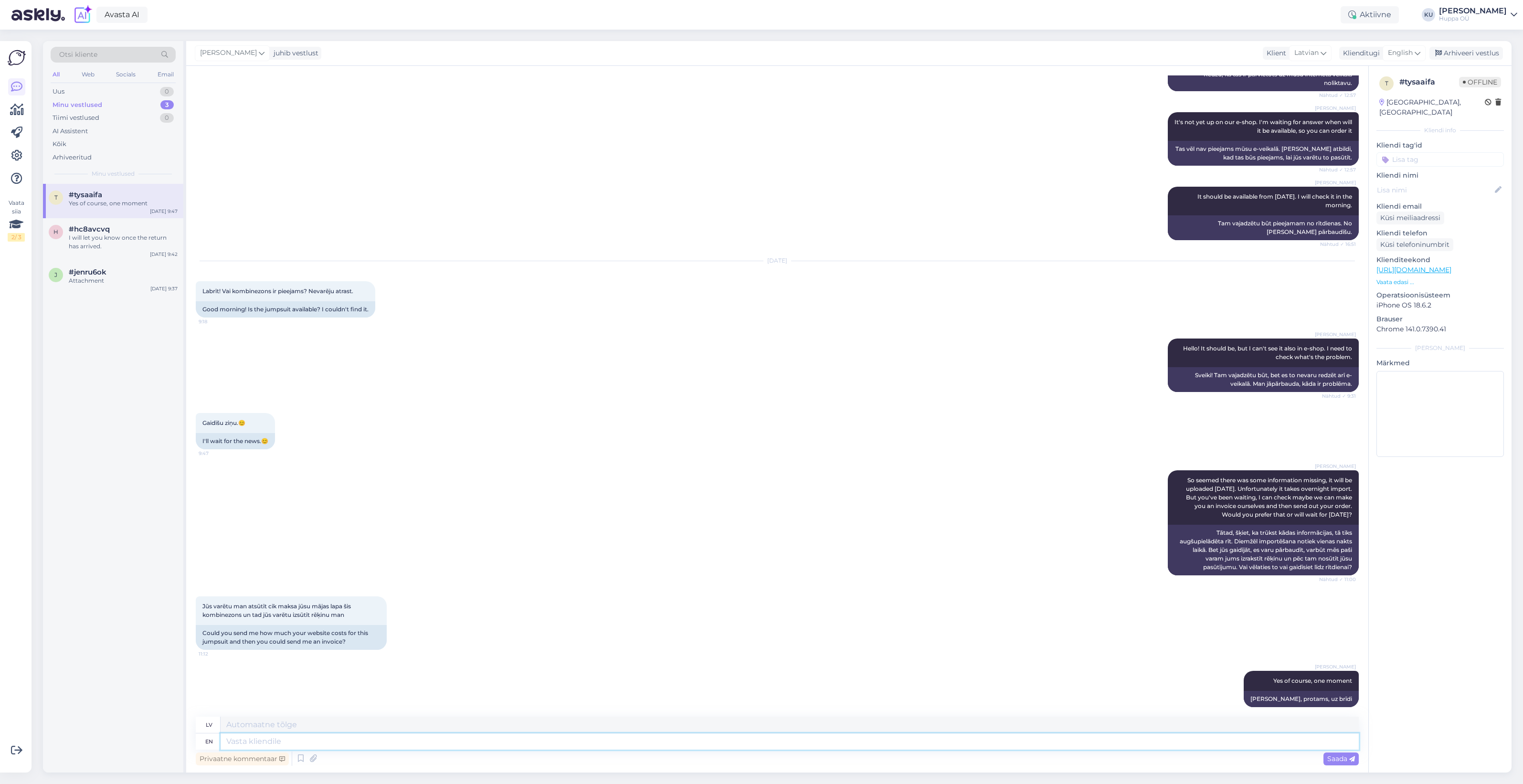
click at [285, 746] on textarea at bounding box center [789, 741] width 1138 height 16
type textarea "84,90$"
type textarea "84,90"
type textarea "84,90 ASV dolāri"
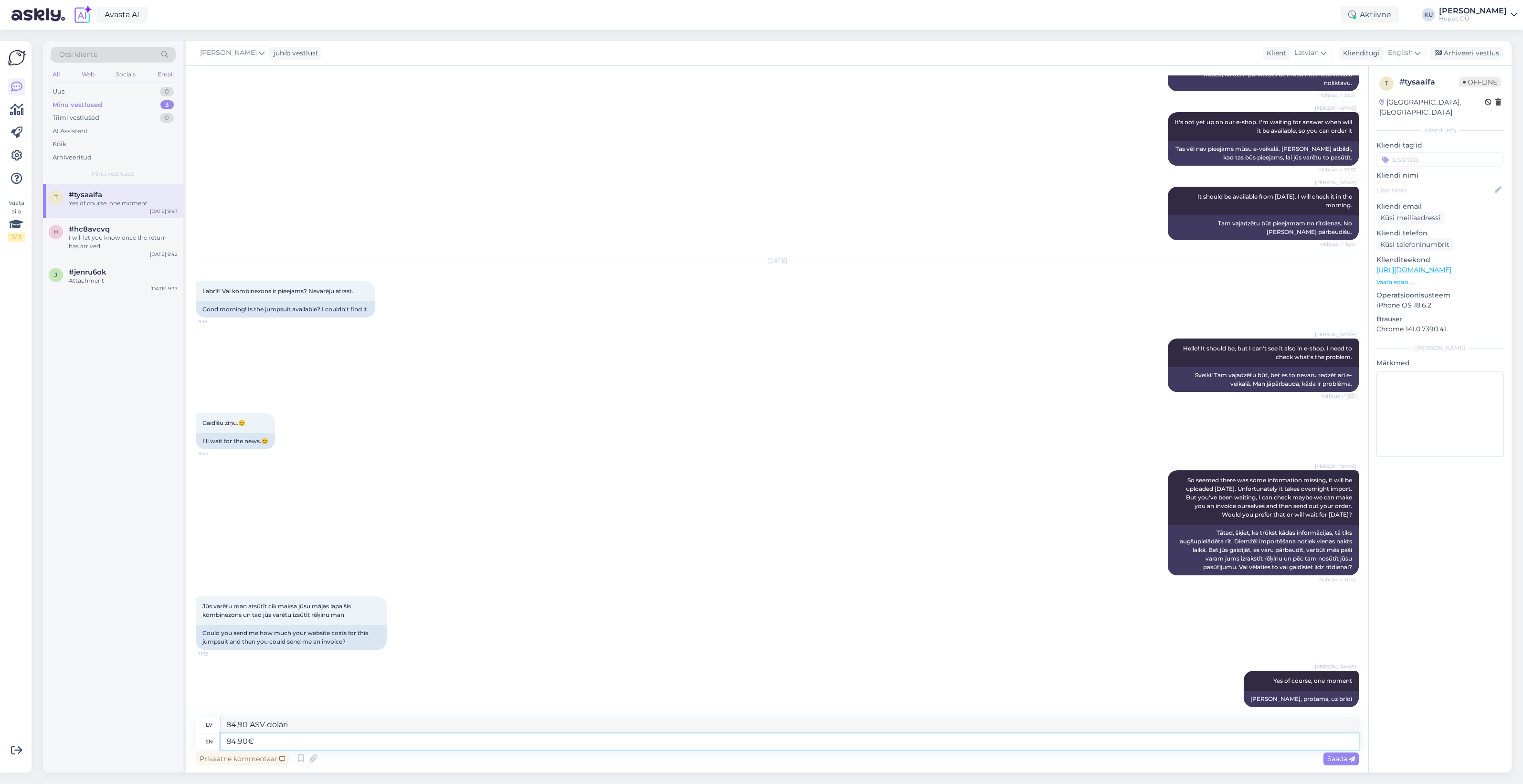
type textarea "84,90€"
type textarea "84,90 €"
type textarea "84,90€ + 2"
type textarea "84,90 € +"
type textarea "84,90€ + 2,90"
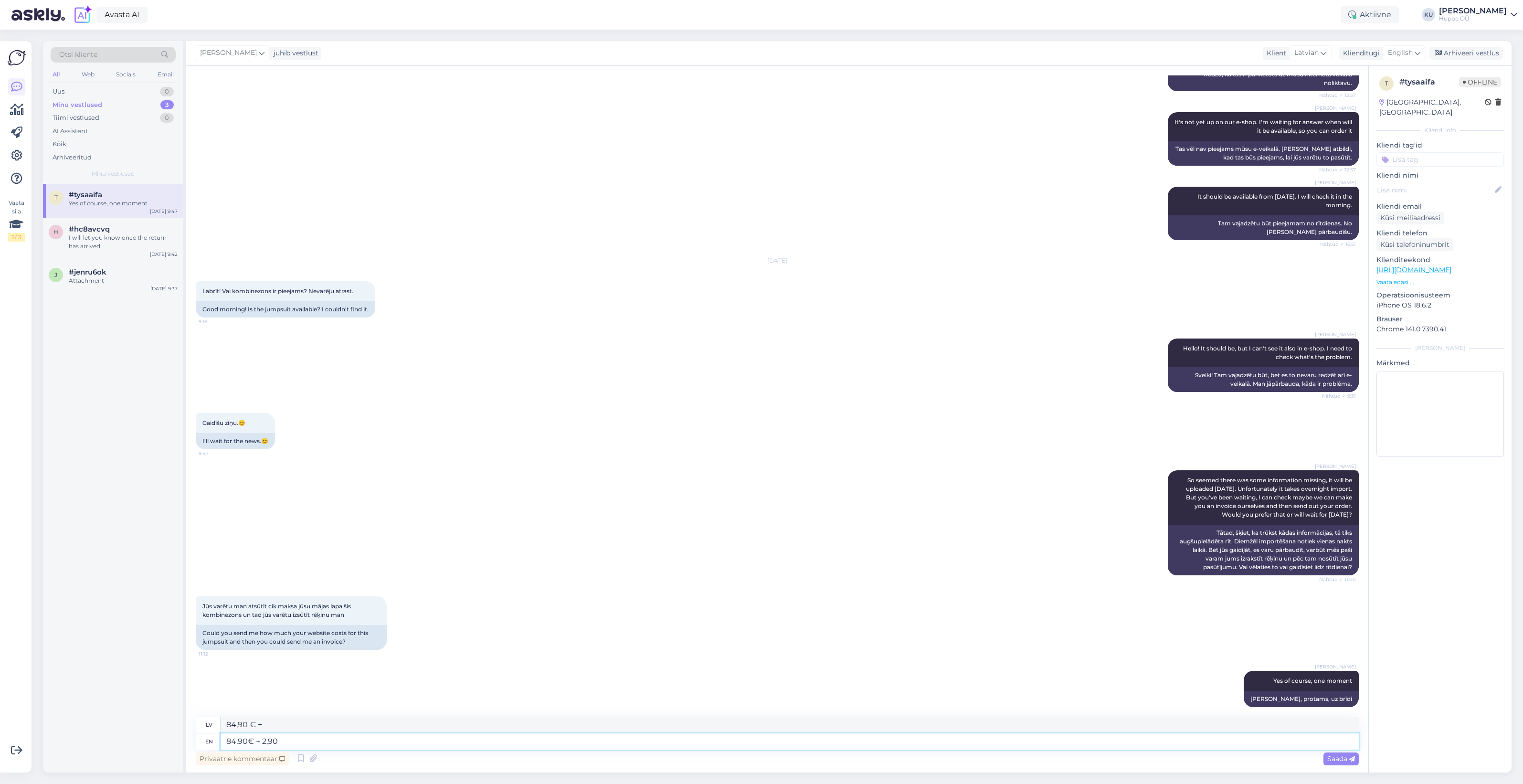
type textarea "84,90 € + 2,90"
type textarea "84,90€ + 2,90 delivery"
type textarea "84,90 € + 2,90 piegāde"
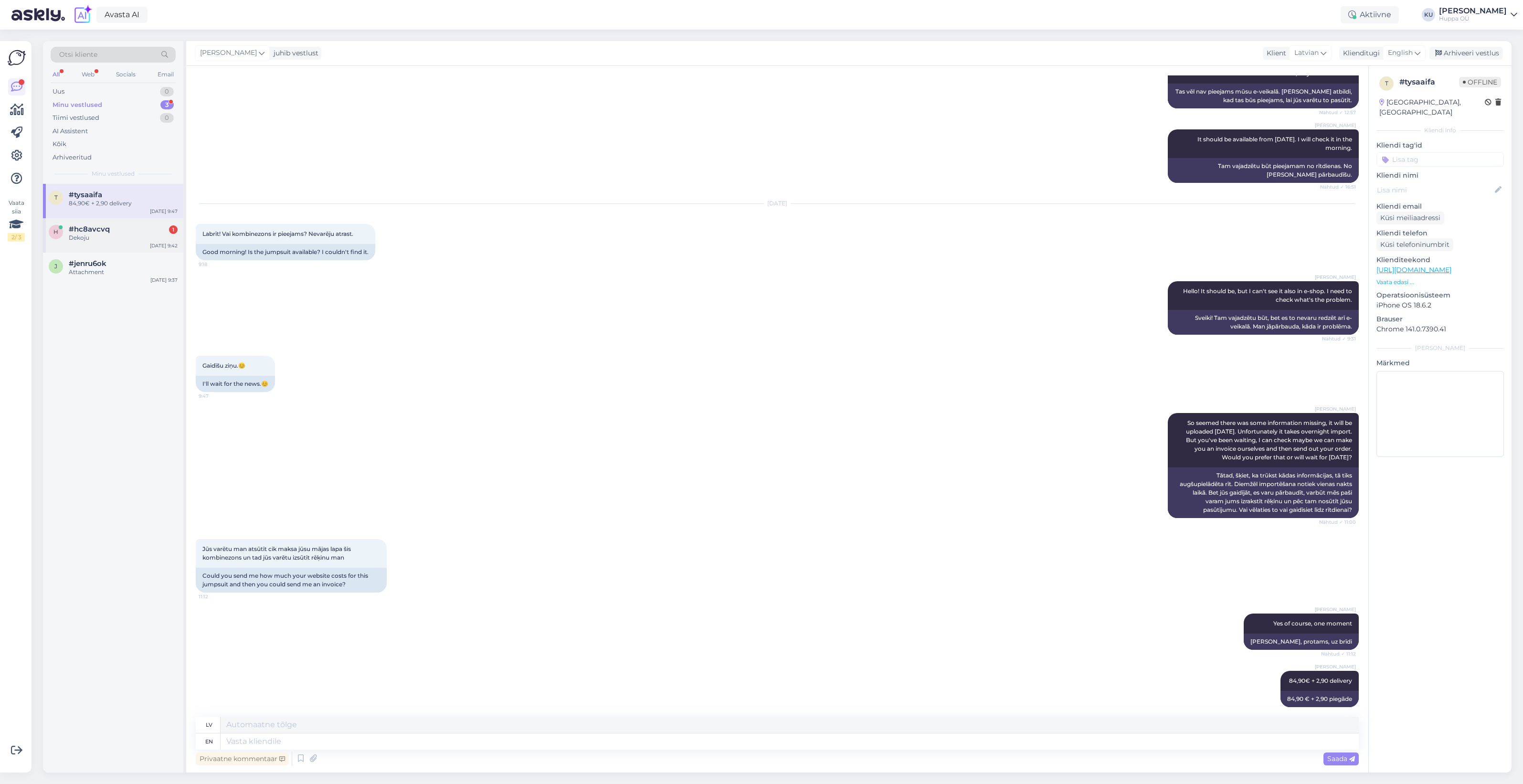
click at [140, 236] on div "Dekoju" at bounding box center [123, 238] width 109 height 9
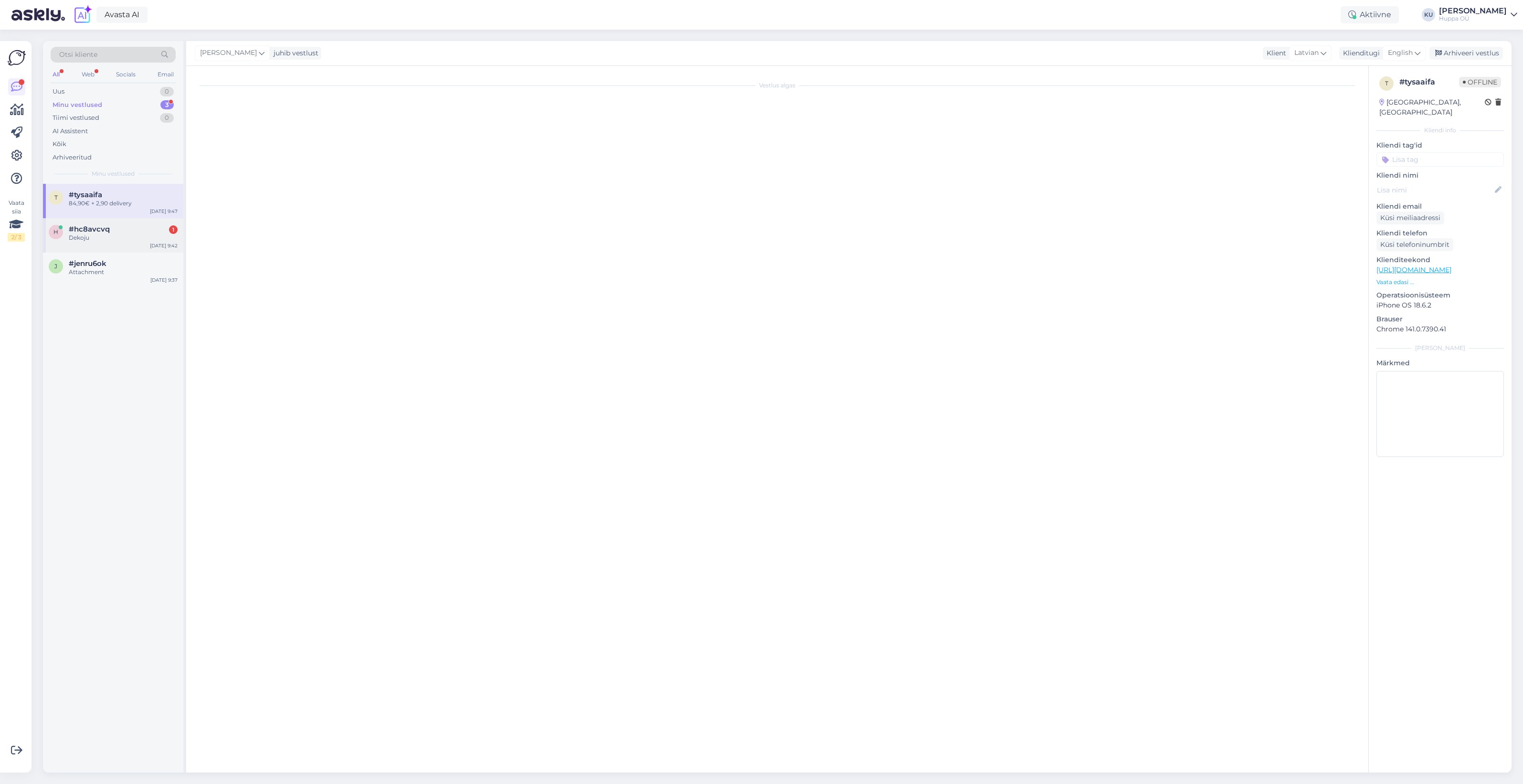
scroll to position [197, 0]
